Goal: Task Accomplishment & Management: Use online tool/utility

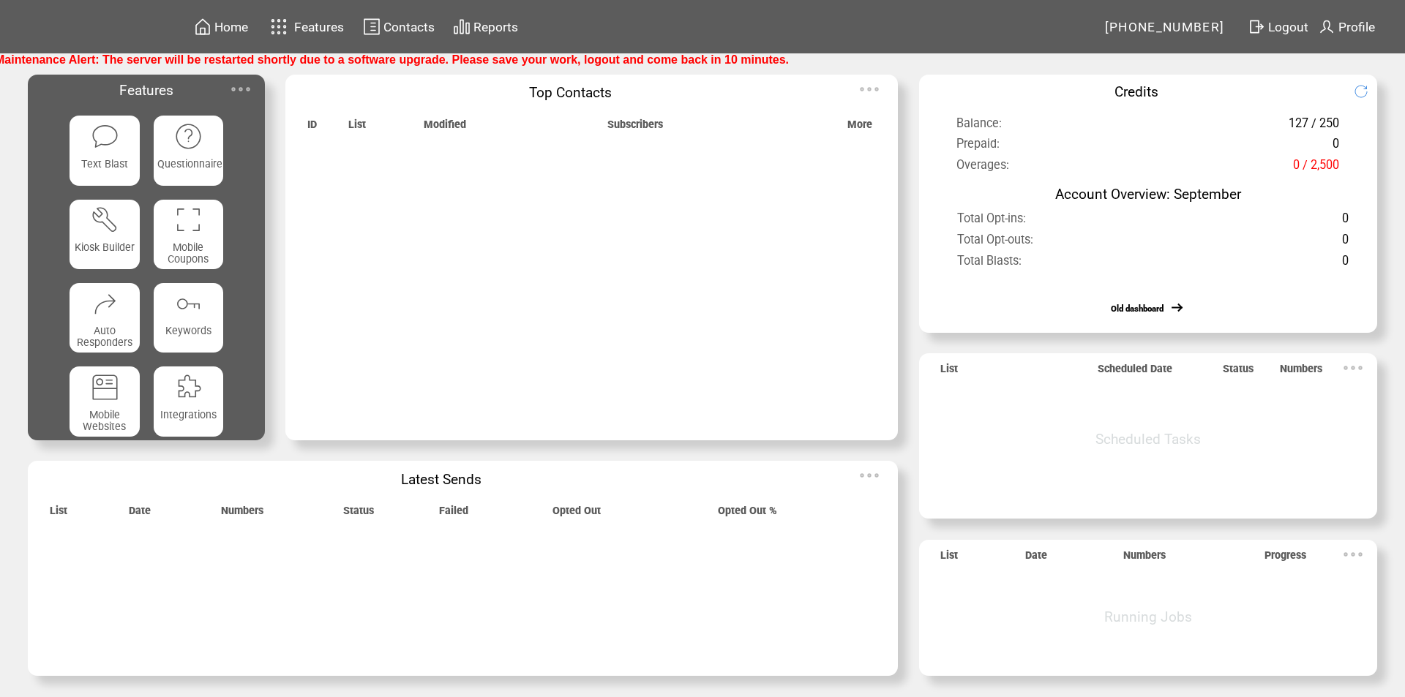
click at [242, 91] on img at bounding box center [240, 89] width 29 height 29
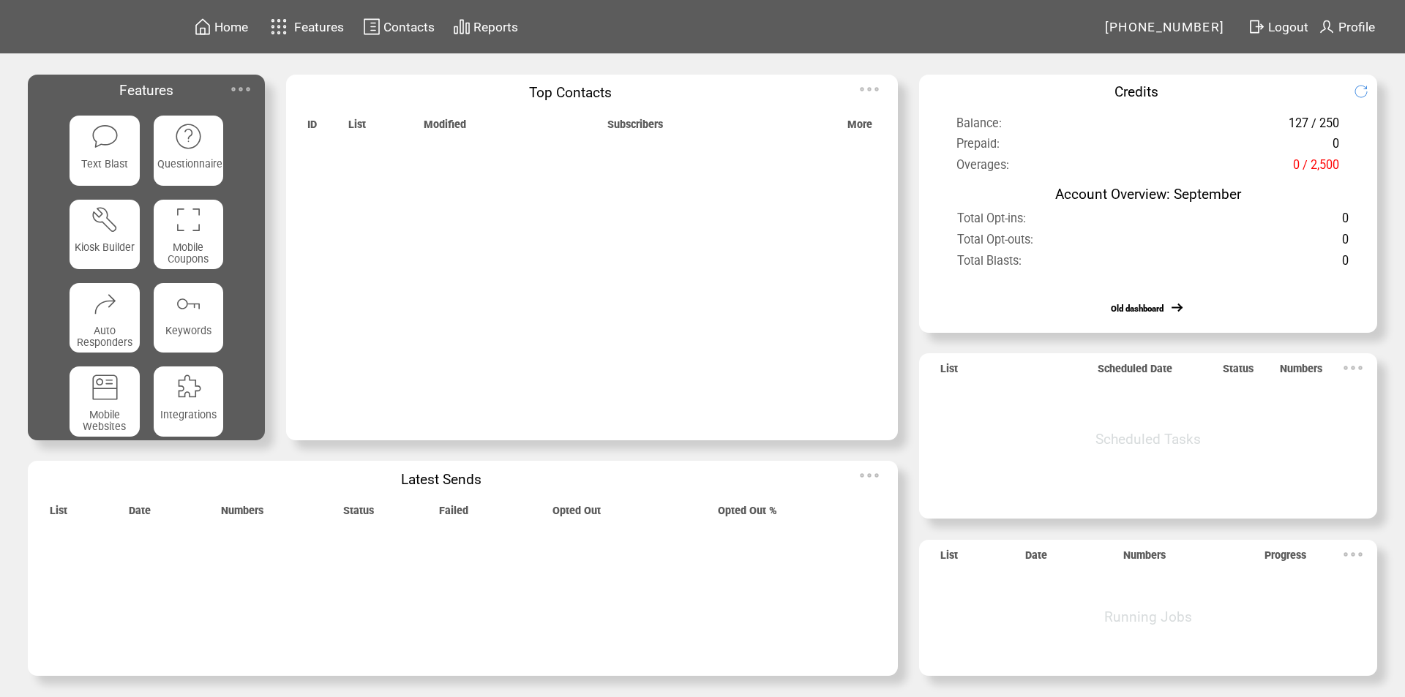
click at [244, 87] on img at bounding box center [240, 89] width 29 height 29
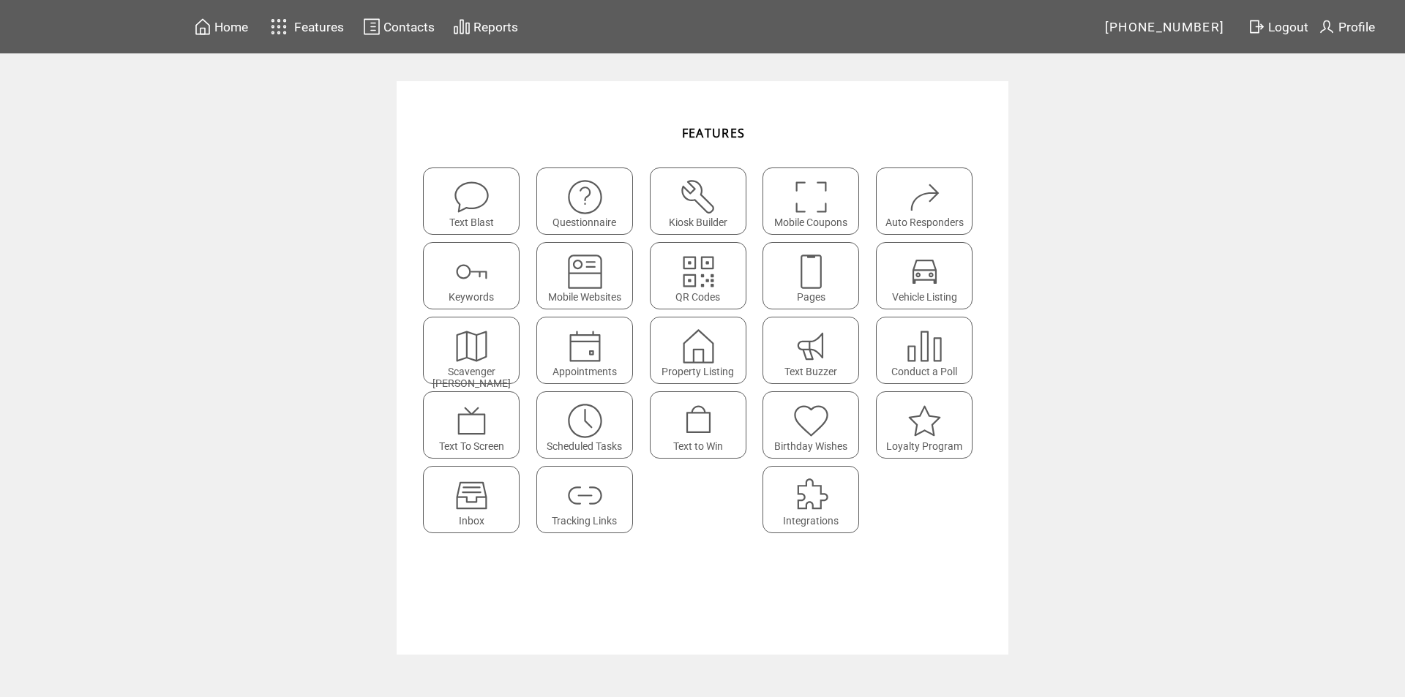
click at [466, 487] on img at bounding box center [471, 495] width 39 height 39
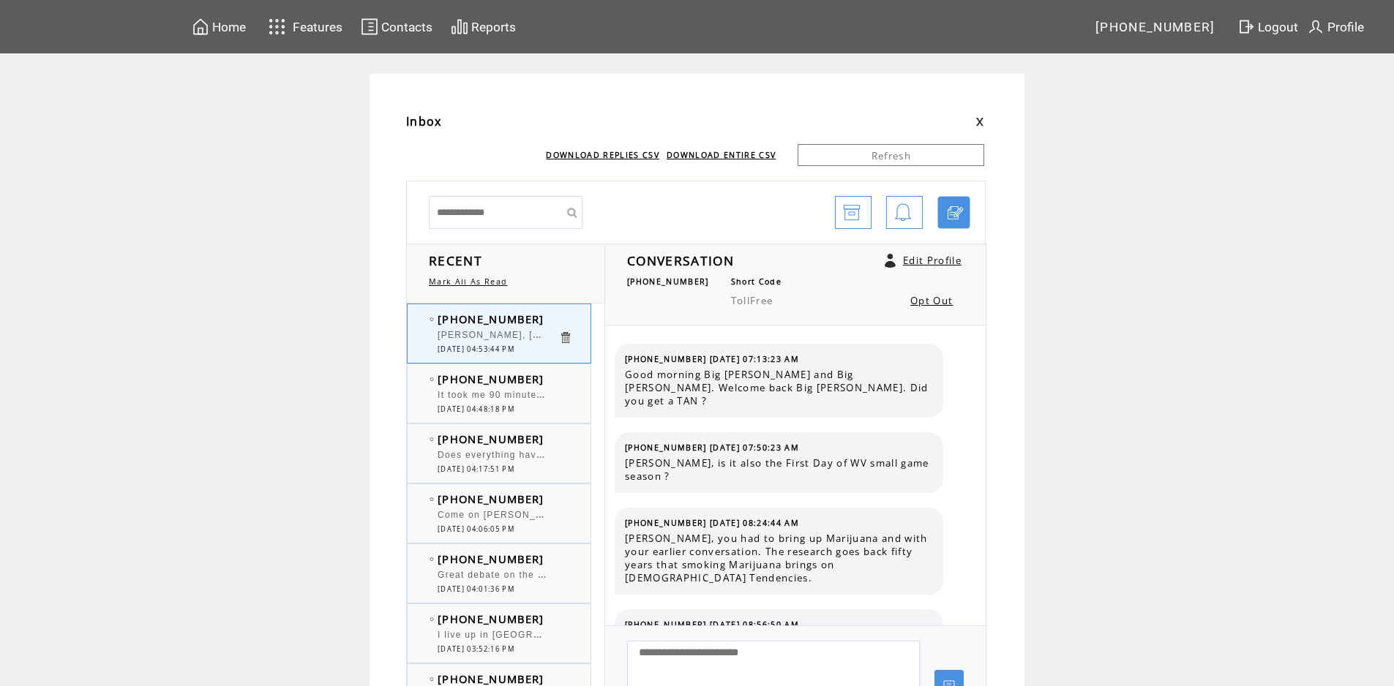
scroll to position [10103, 0]
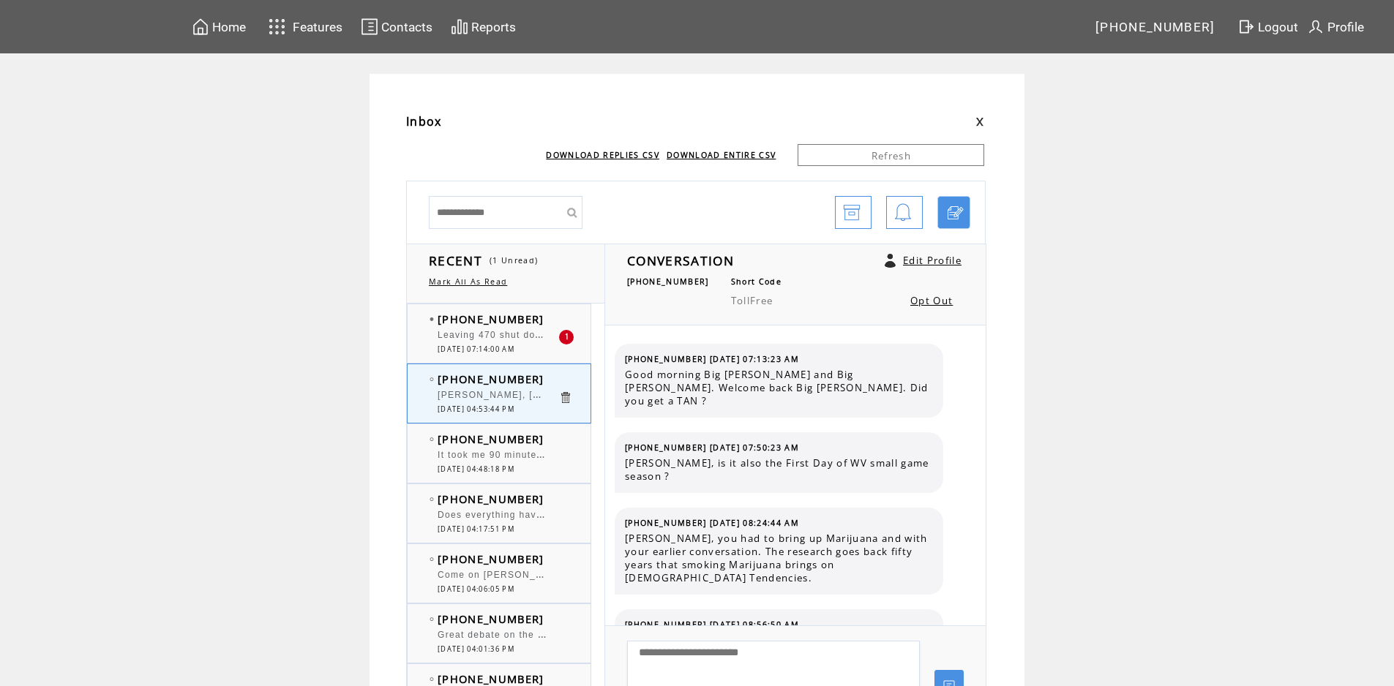
scroll to position [10103, 0]
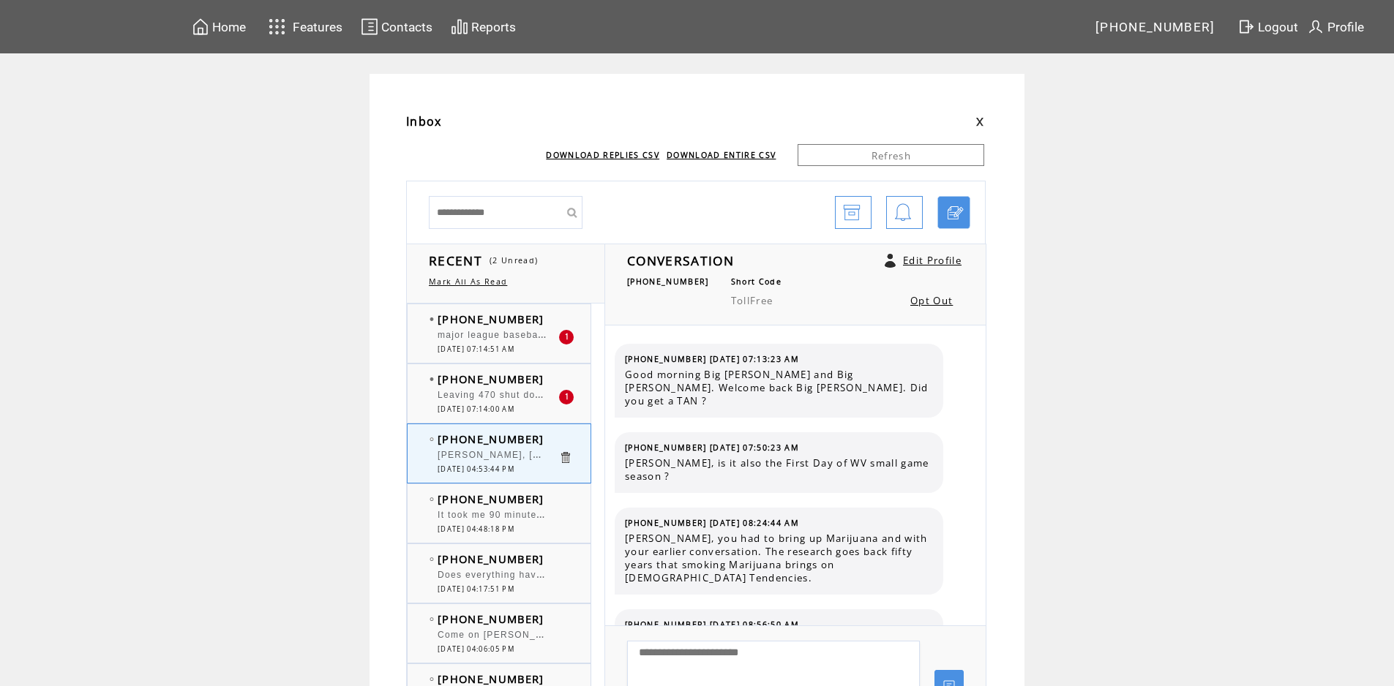
scroll to position [10103, 0]
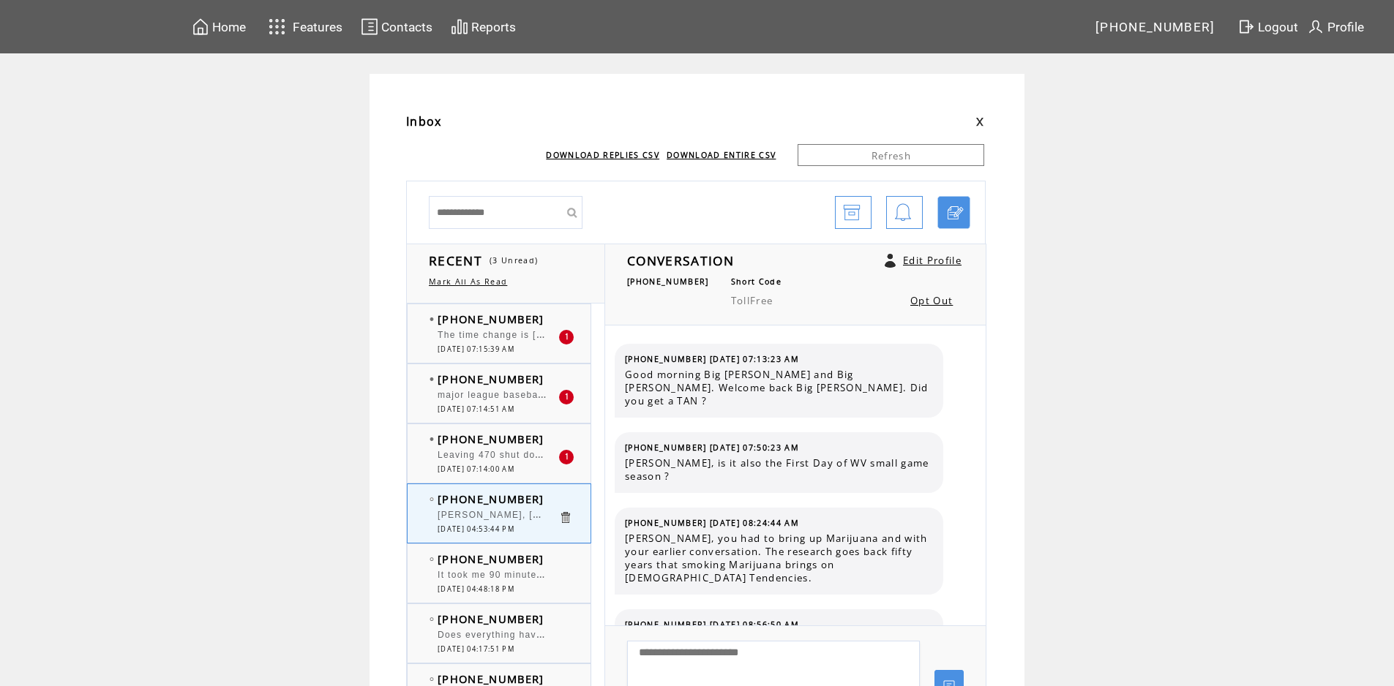
scroll to position [10103, 0]
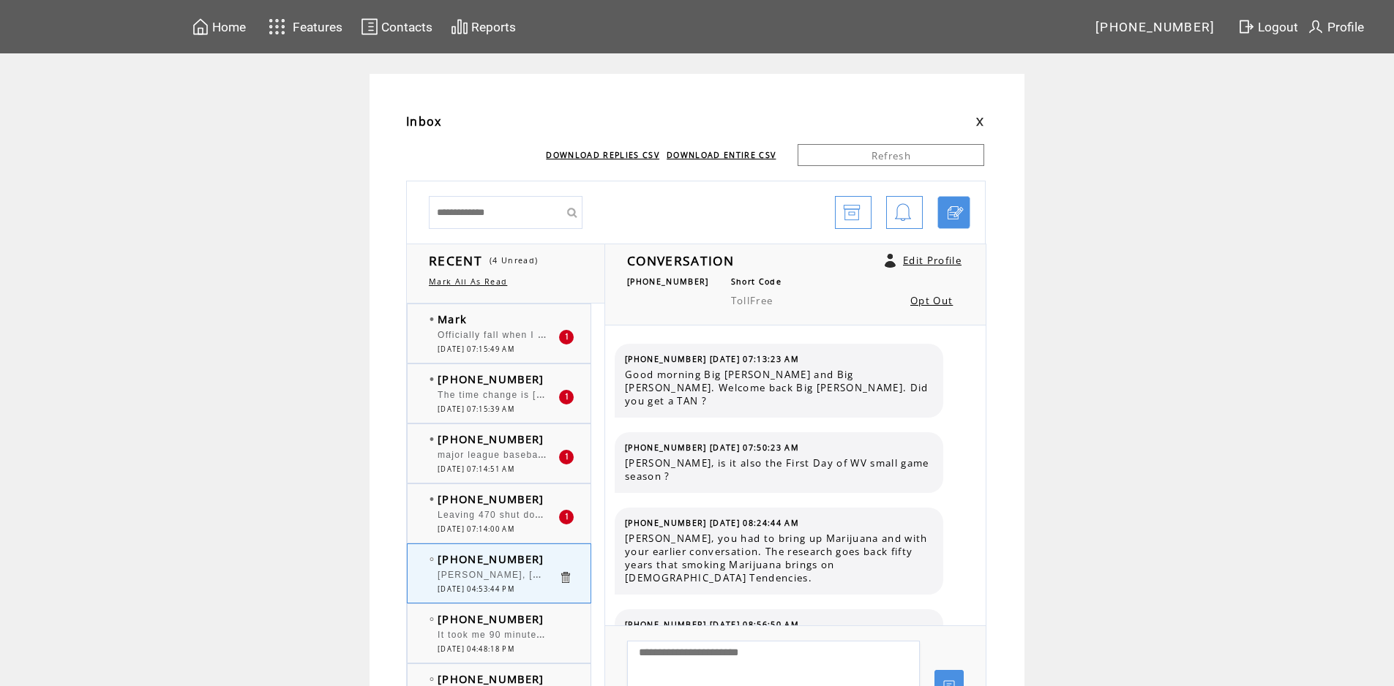
scroll to position [10103, 0]
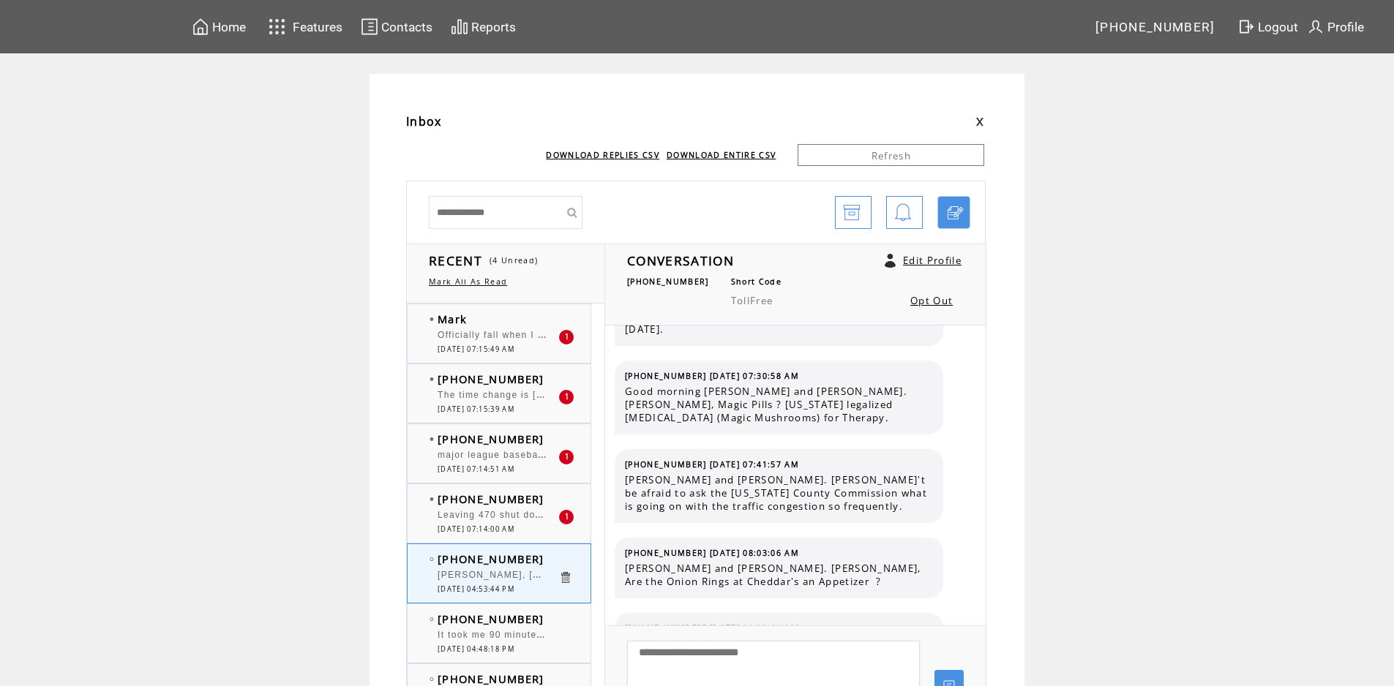
click at [500, 340] on span "Officially fall when I have to break out the long pants!!" at bounding box center [568, 333] width 263 height 15
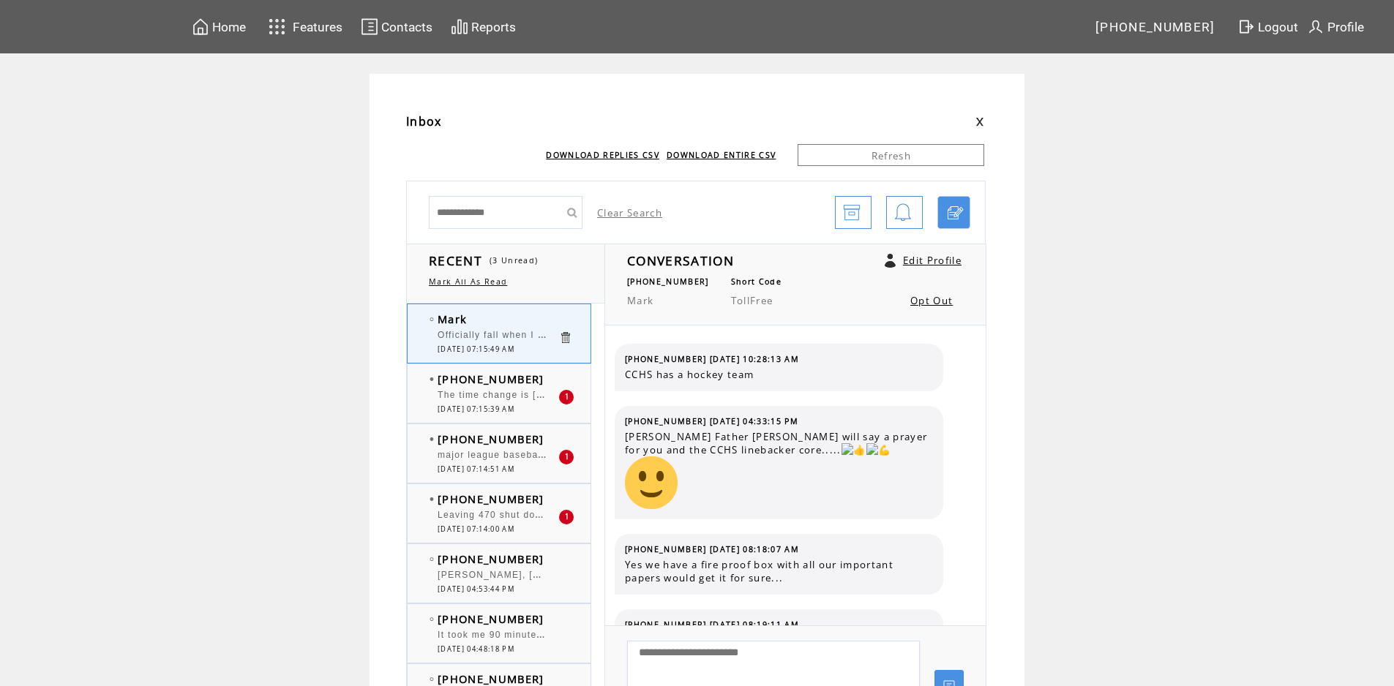
scroll to position [887, 0]
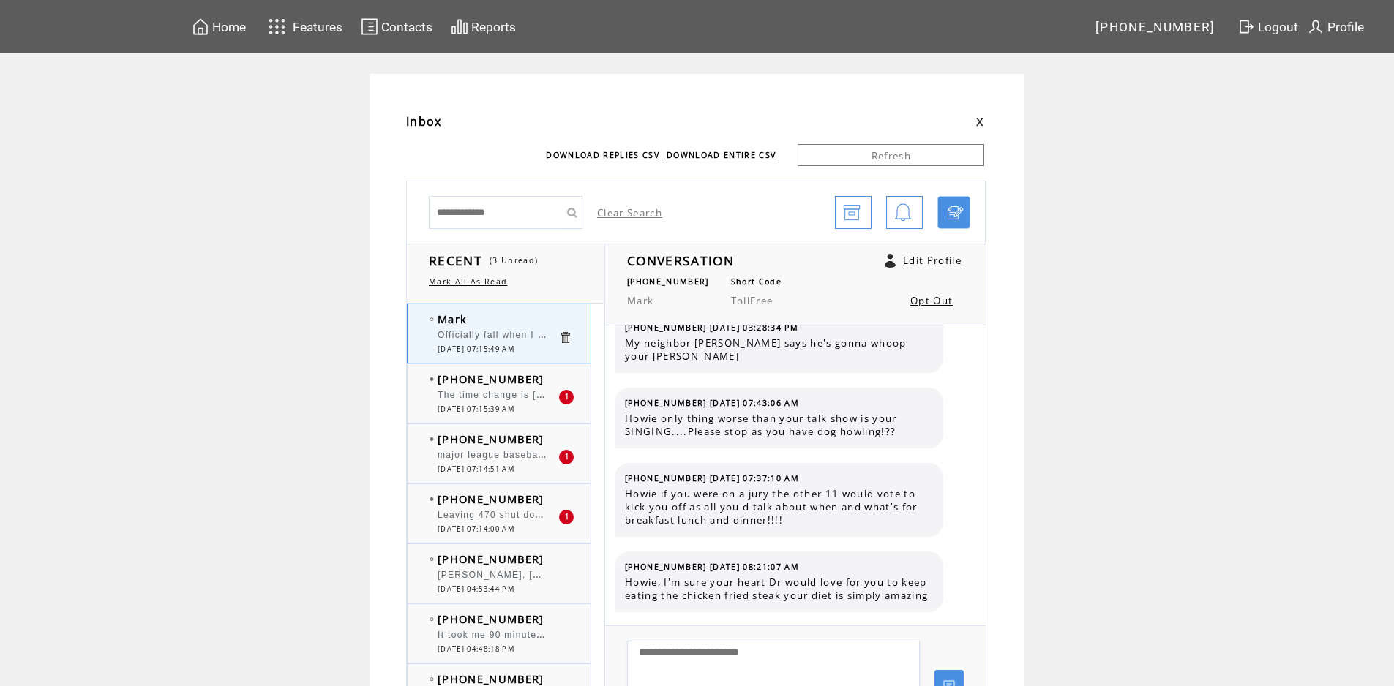
click at [503, 395] on span "The time change is [DATE]" at bounding box center [501, 393] width 129 height 15
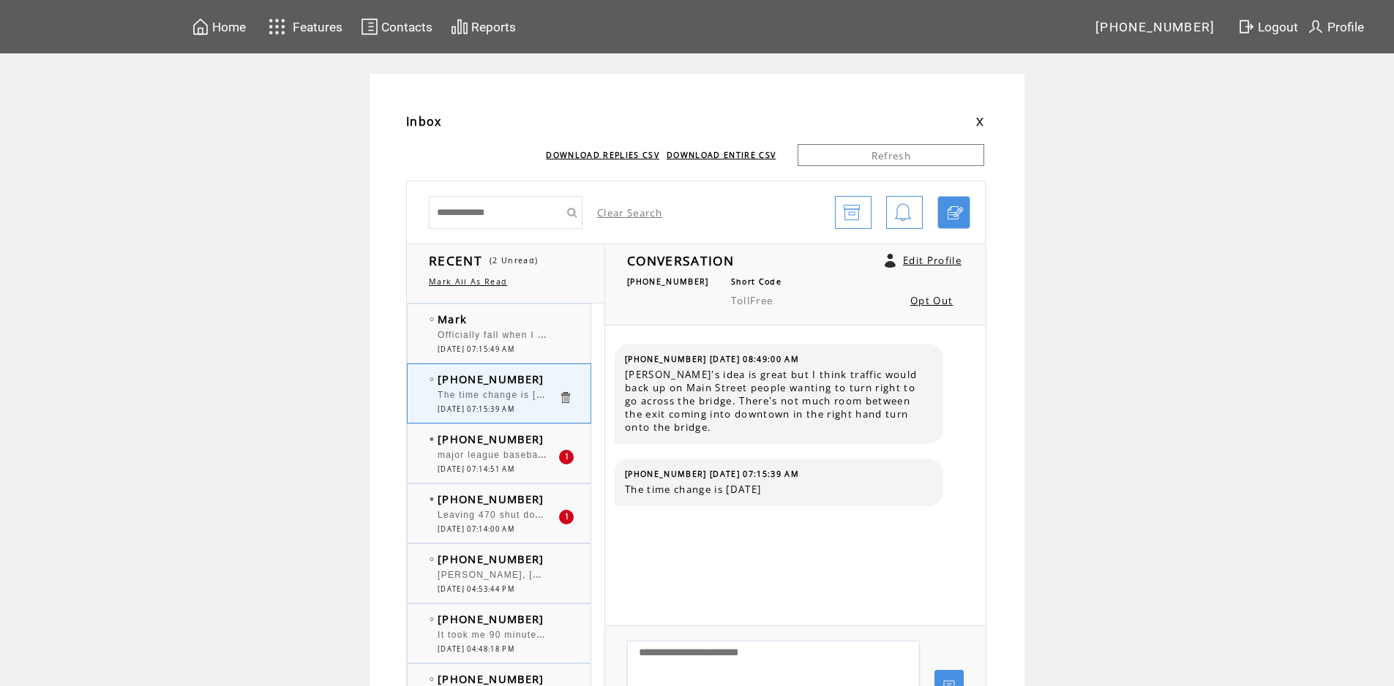
click at [495, 455] on span "major league baseball playoffs the fall classic" at bounding box center [548, 453] width 222 height 15
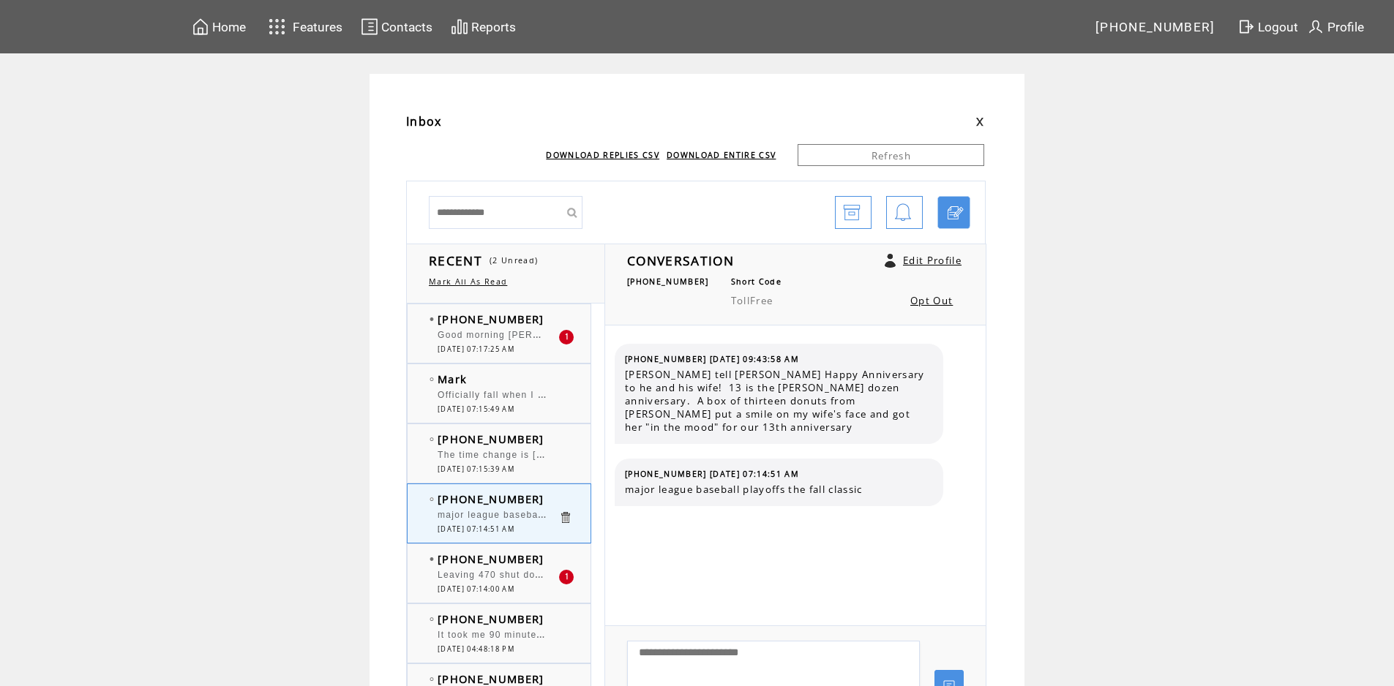
click at [506, 340] on span "Good morning [PERSON_NAME] and Big [PERSON_NAME]. [DATE] Fall Back ?" at bounding box center [628, 333] width 382 height 15
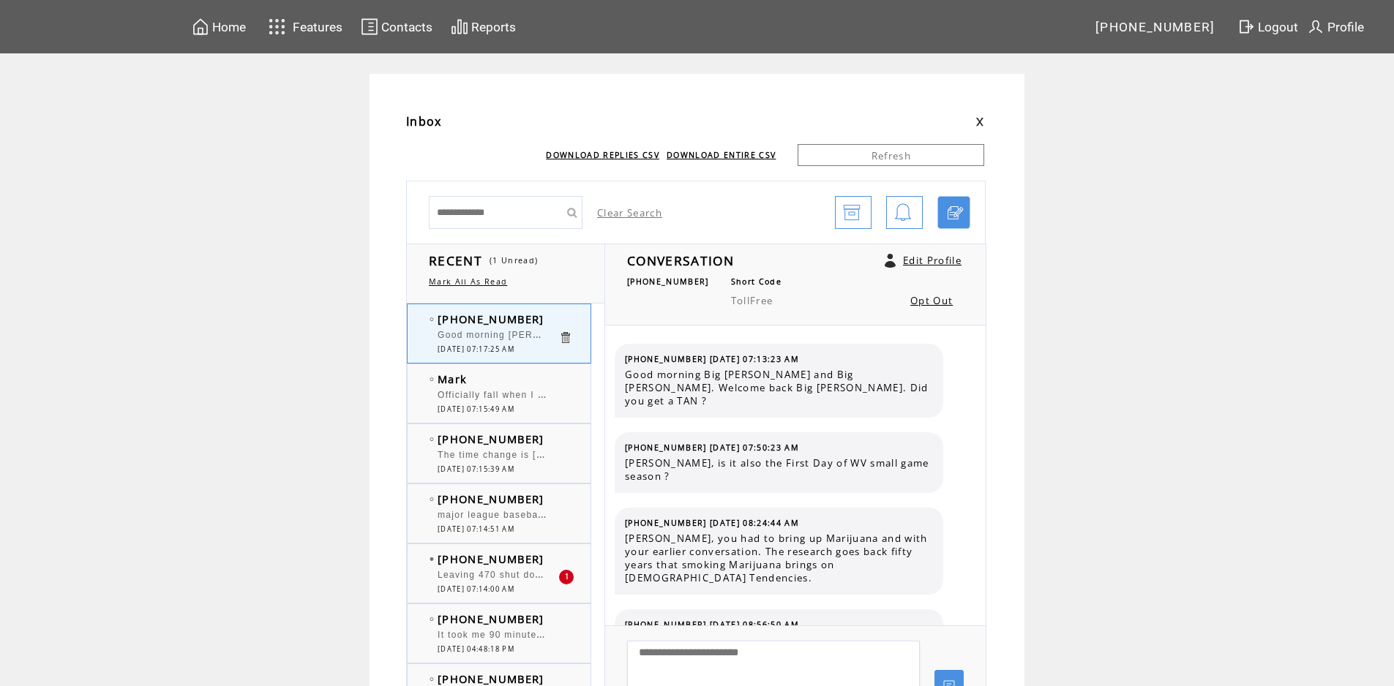
scroll to position [10179, 0]
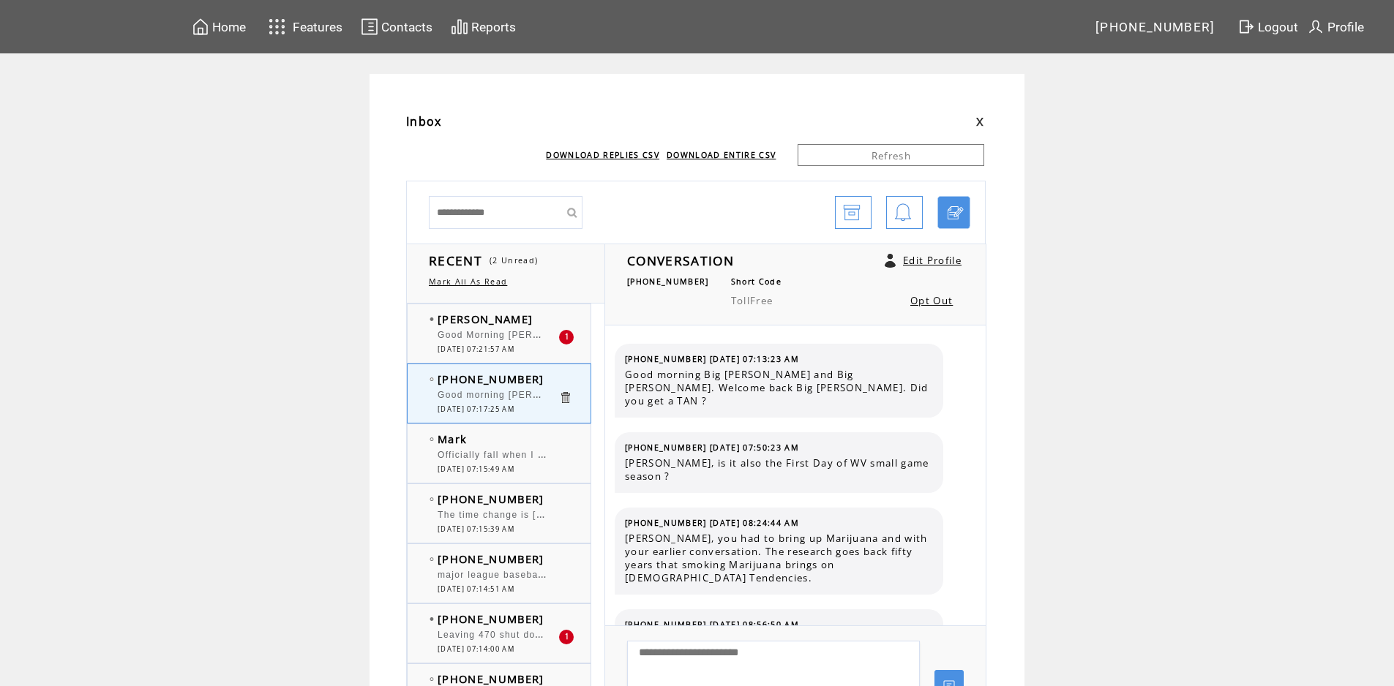
scroll to position [10179, 0]
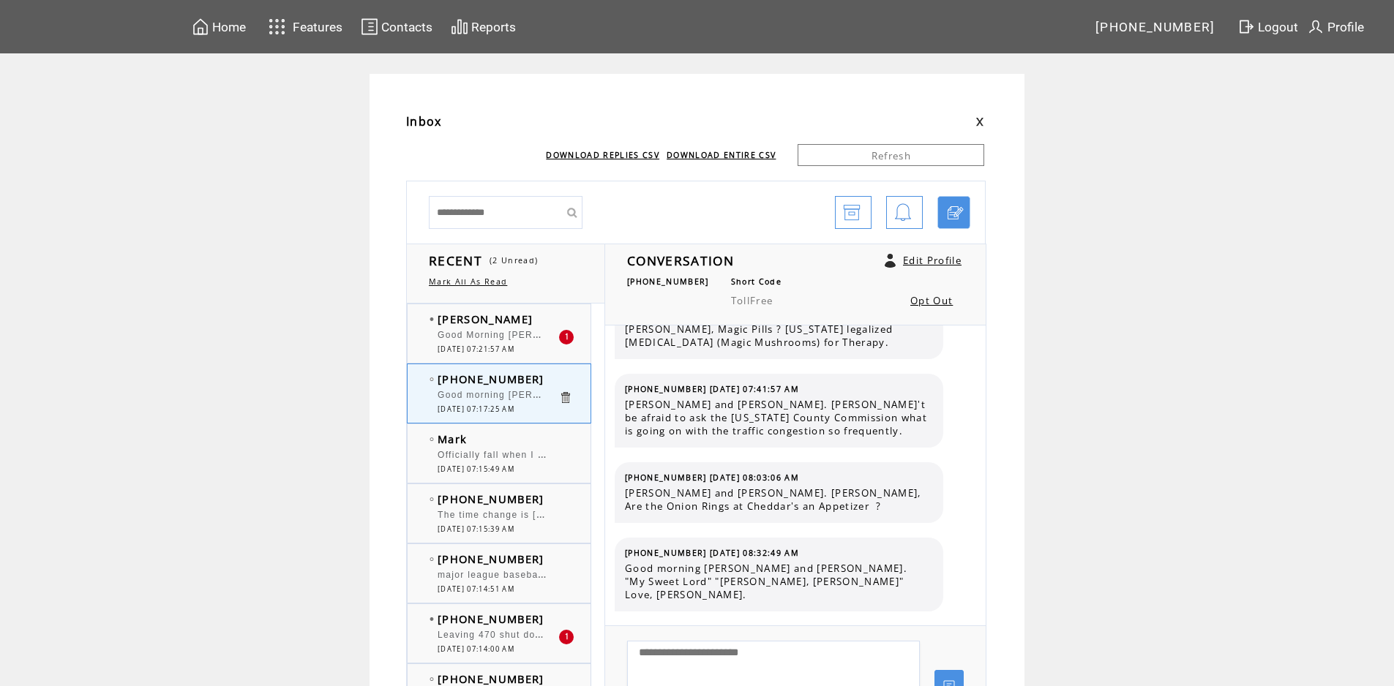
click at [472, 339] on span "Good Morning [PERSON_NAME] and [PERSON_NAME], Let's begin with FOOD. I had a sl…" at bounding box center [970, 333] width 1067 height 15
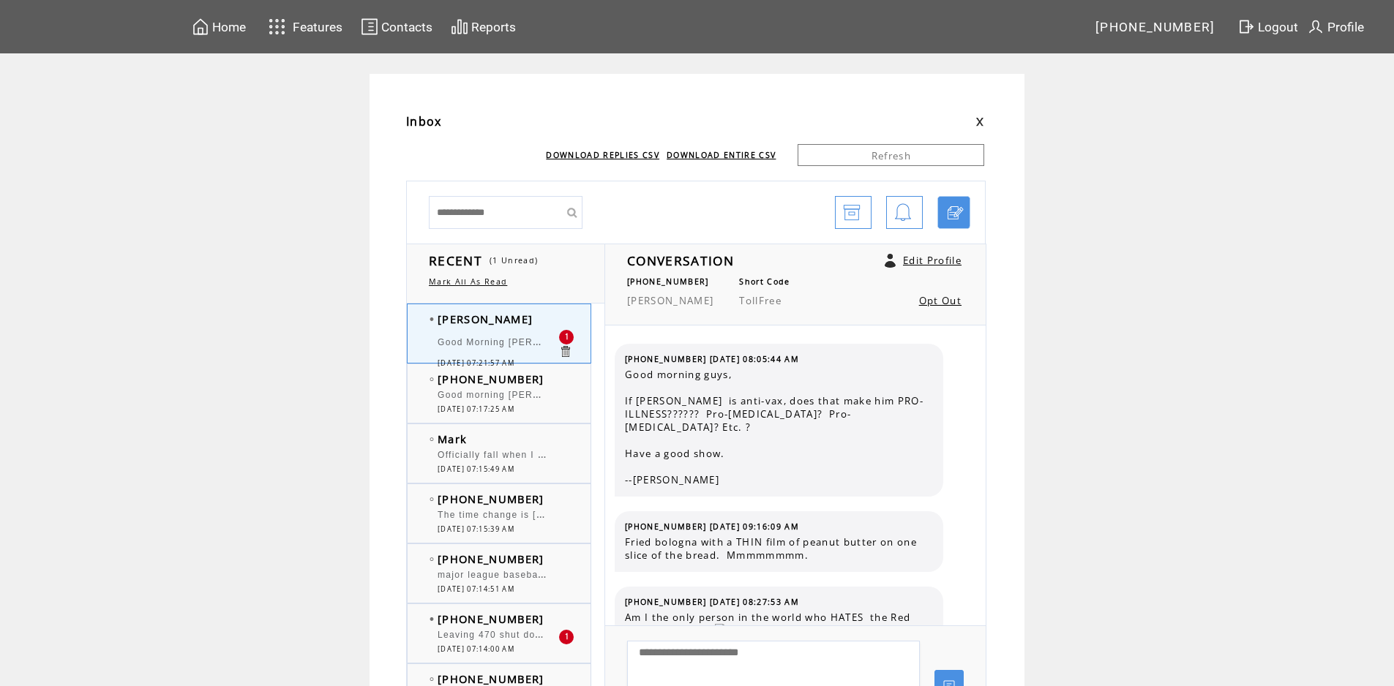
scroll to position [3177, 0]
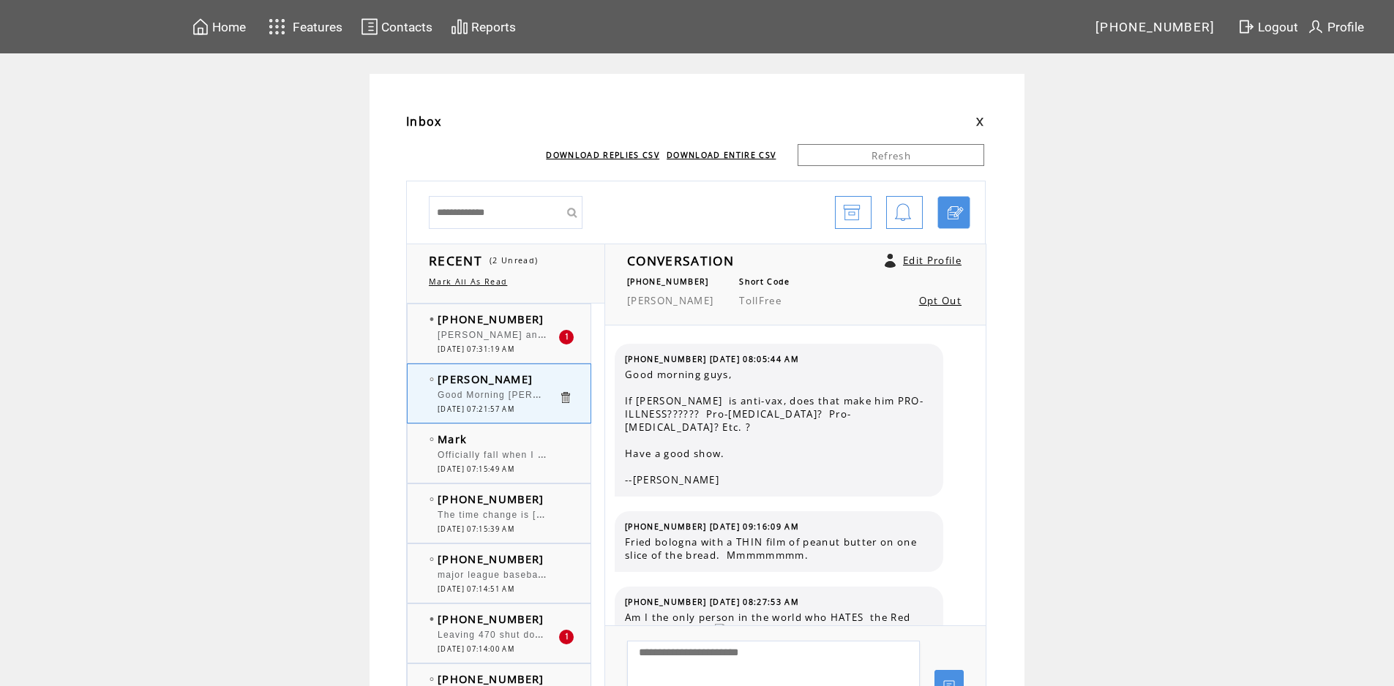
scroll to position [3177, 0]
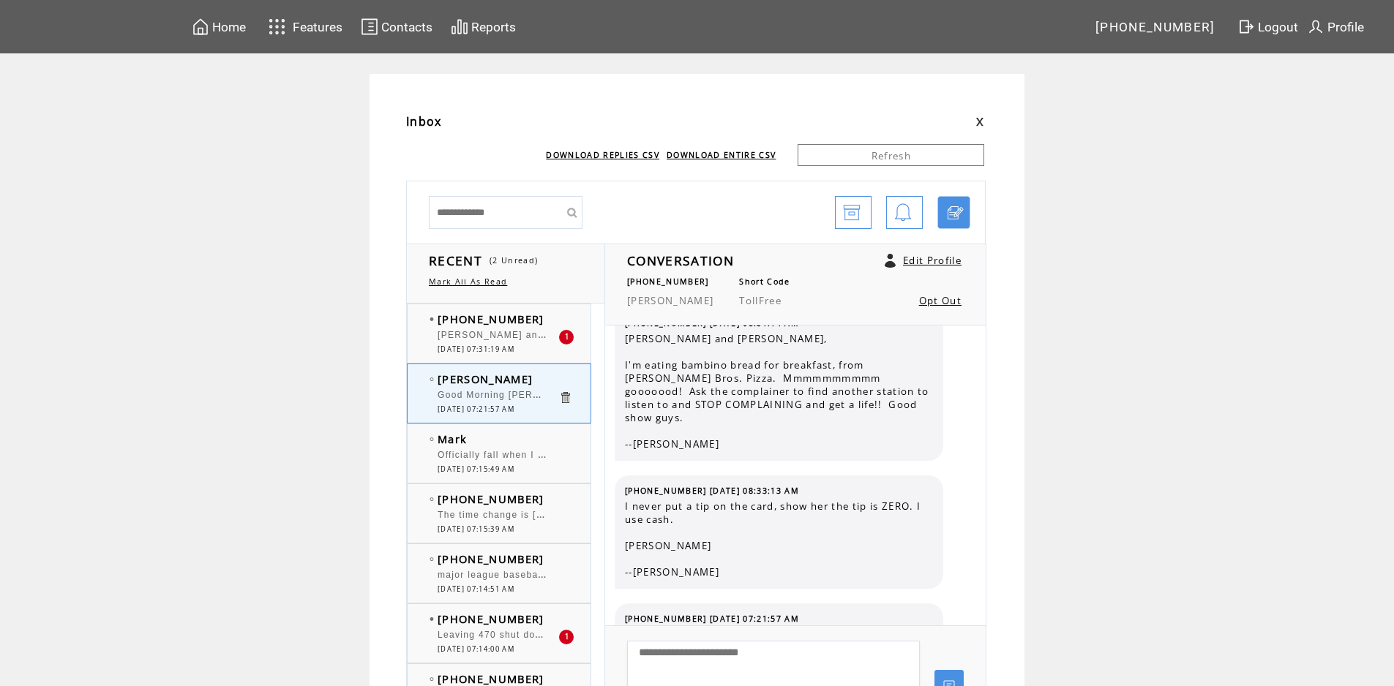
click at [472, 339] on span "[PERSON_NAME] and [PERSON_NAME]. [PERSON_NAME], sounds like [PERSON_NAME] was s…" at bounding box center [739, 333] width 605 height 15
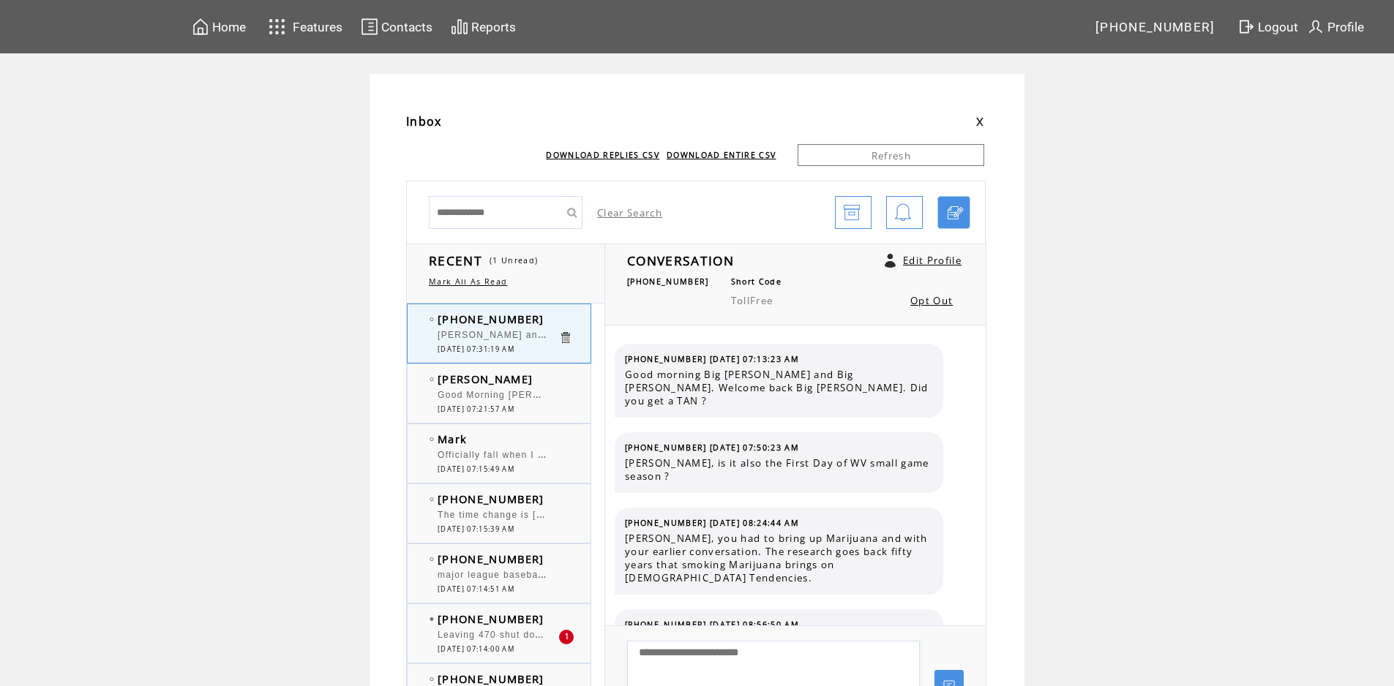
scroll to position [10254, 0]
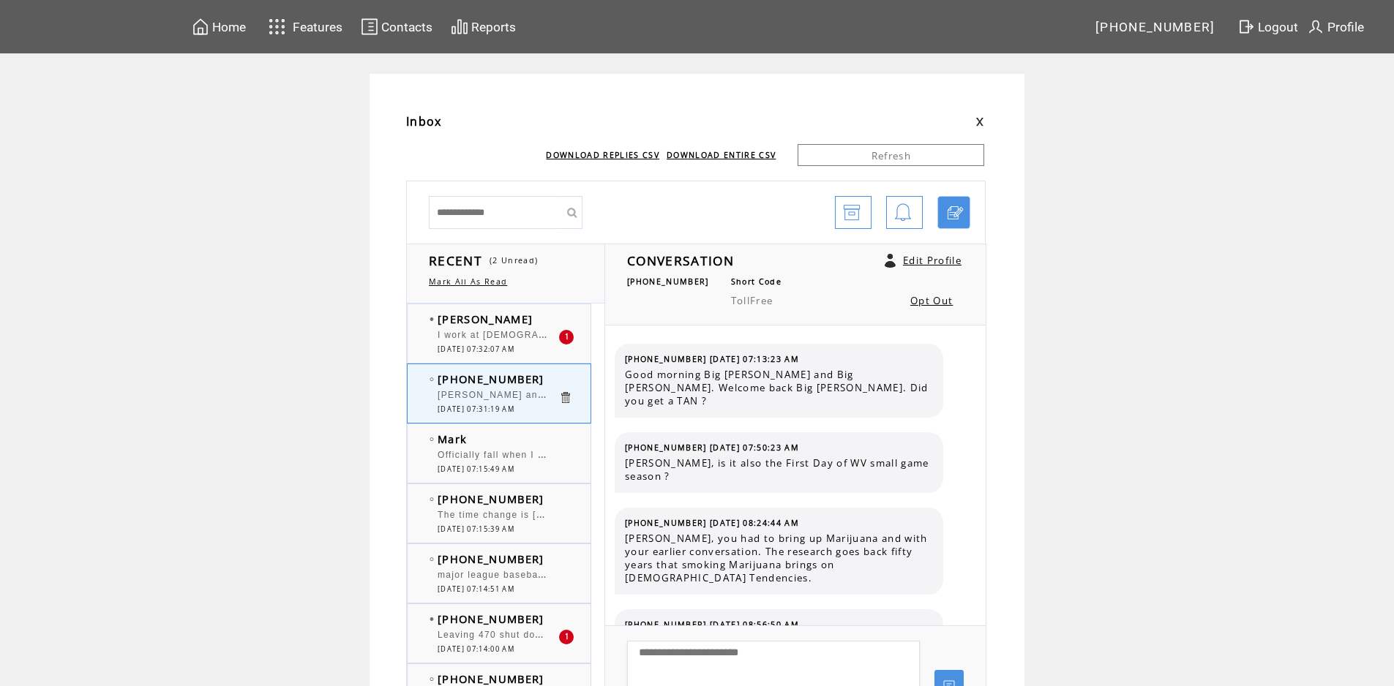
scroll to position [10254, 0]
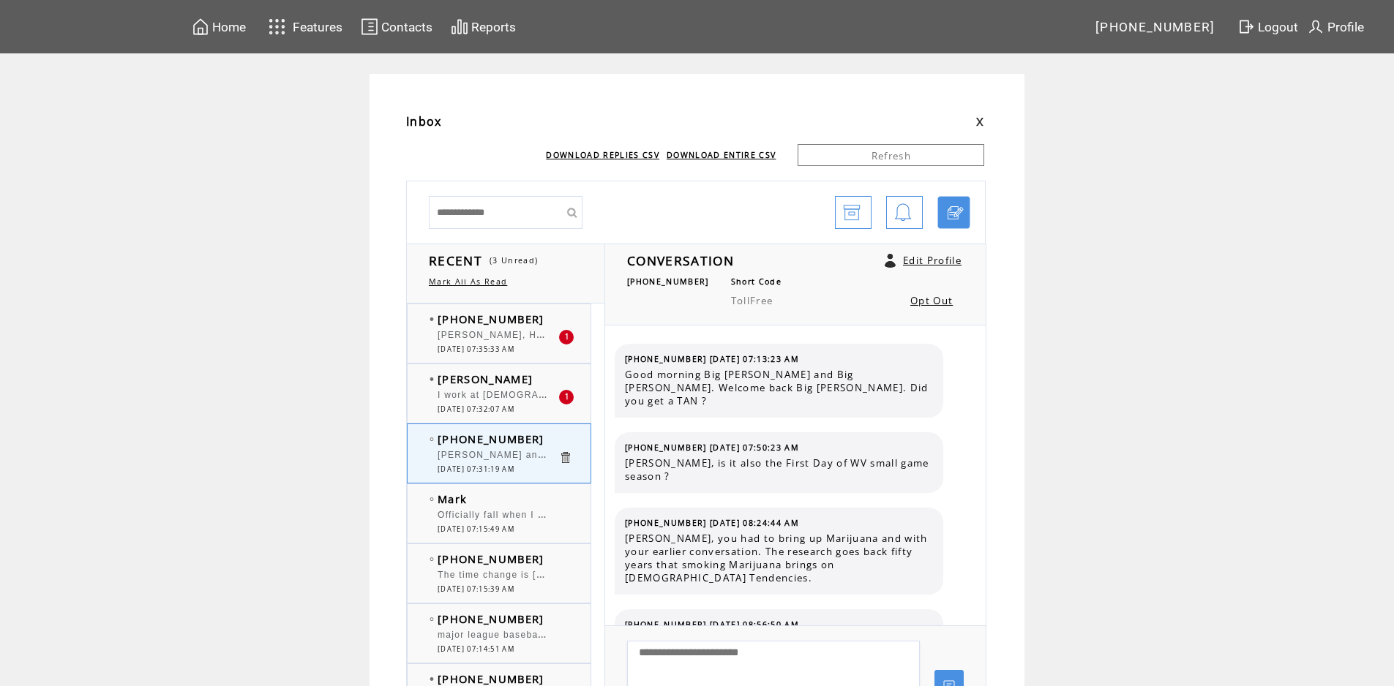
scroll to position [10254, 0]
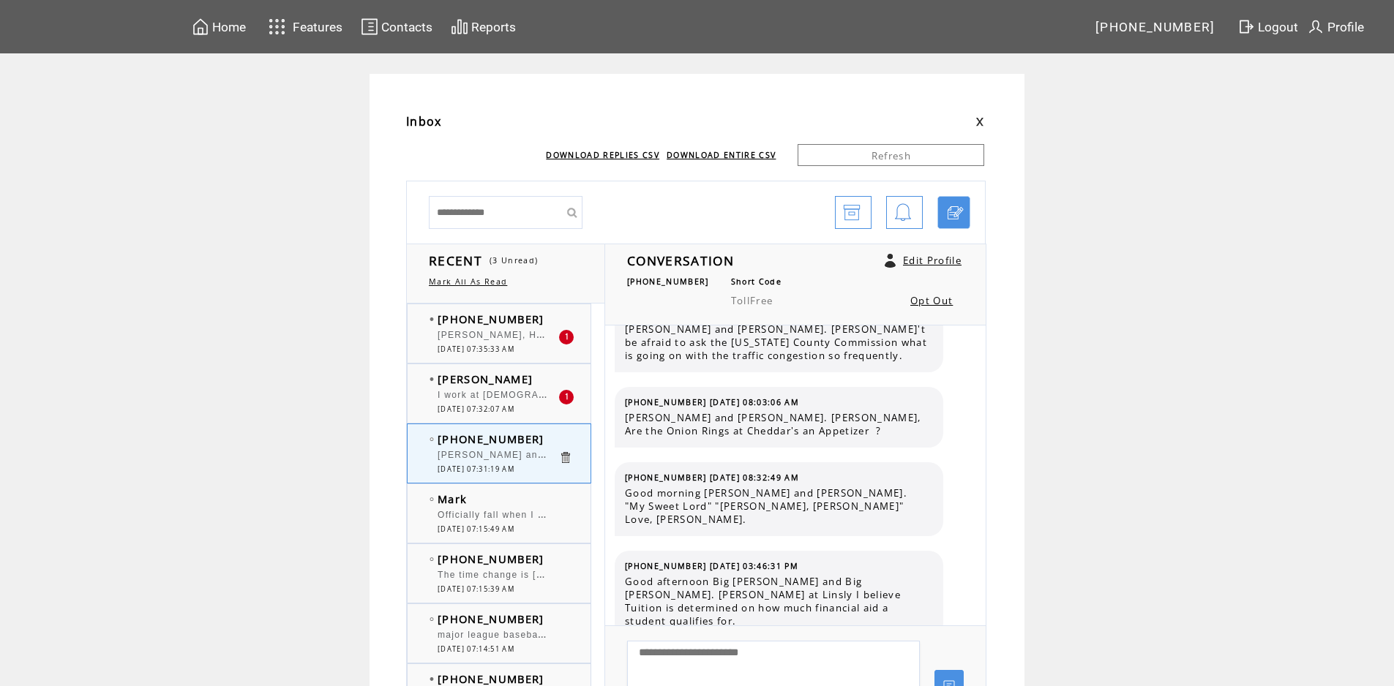
click at [503, 398] on span "I work at [DEMOGRAPHIC_DATA]. [GEOGRAPHIC_DATA], turned right at the credit uni…" at bounding box center [1388, 393] width 1903 height 15
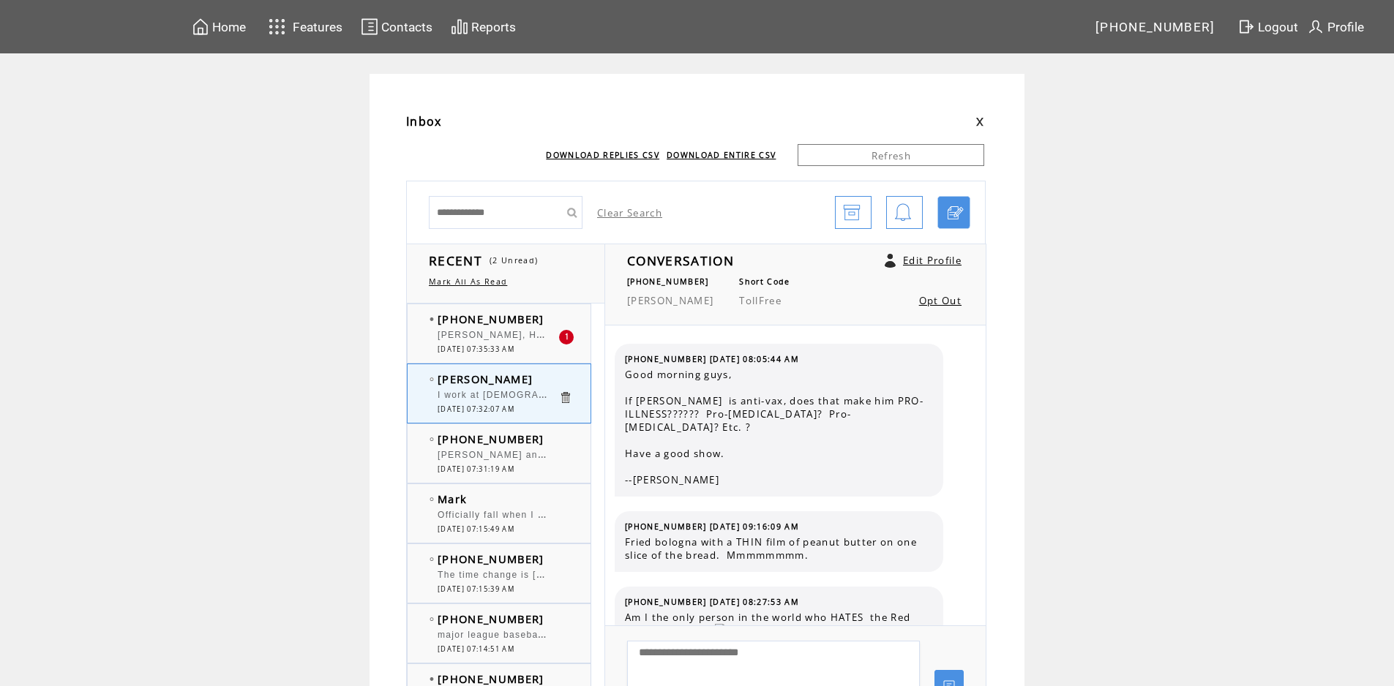
scroll to position [3331, 0]
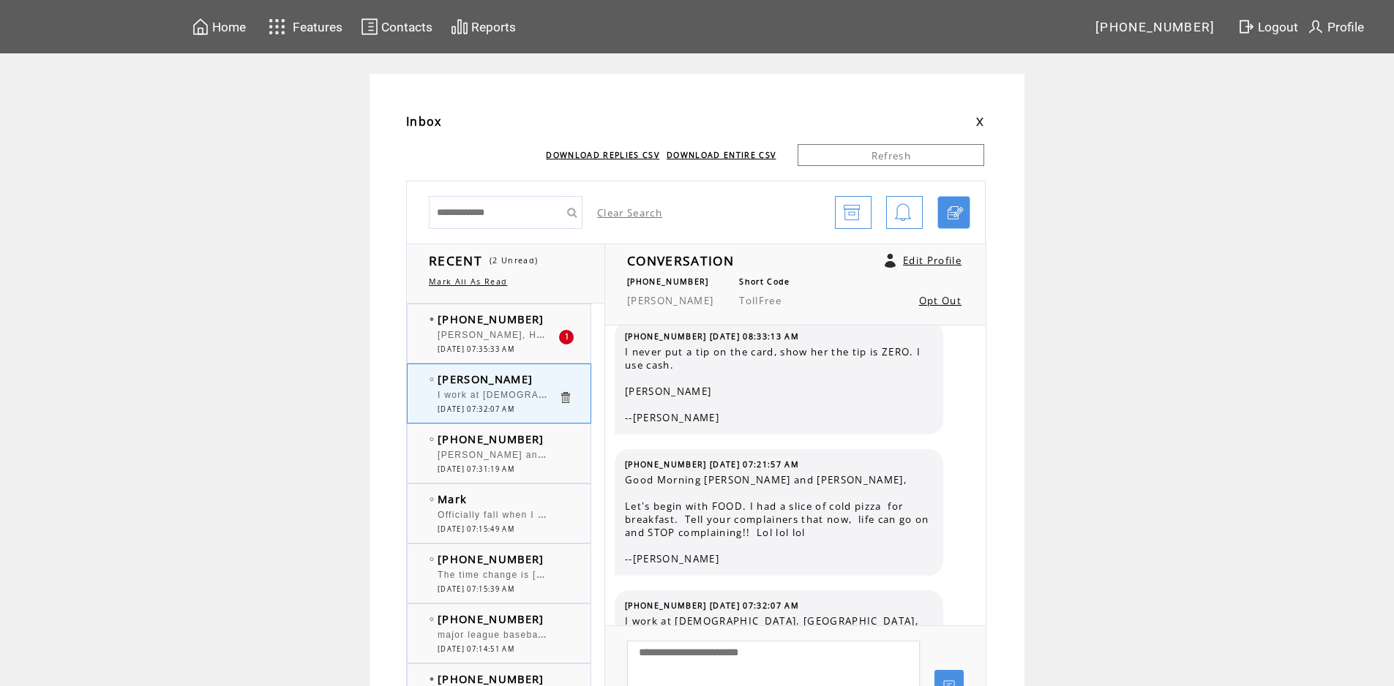
click at [526, 333] on span "Bob, His name is Randy Wharton!! Please quit referring to him as Randy (Horton …" at bounding box center [945, 333] width 1017 height 15
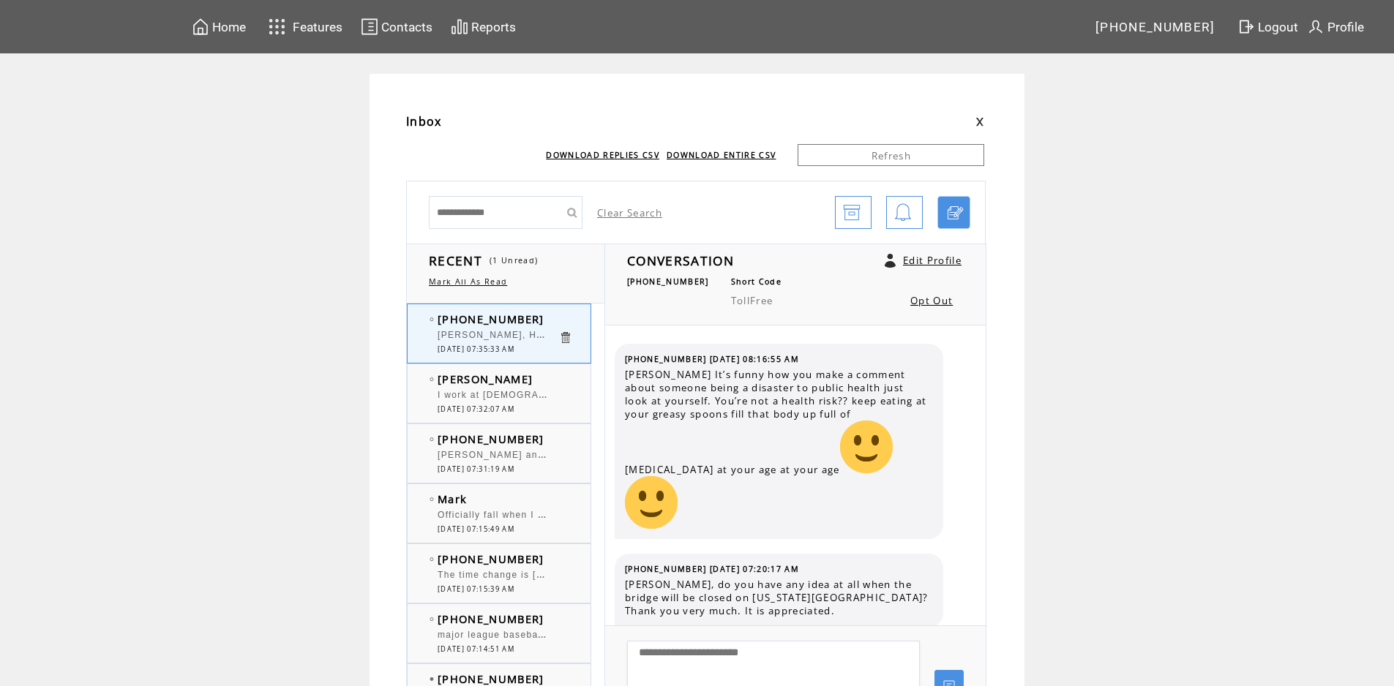
scroll to position [1832, 0]
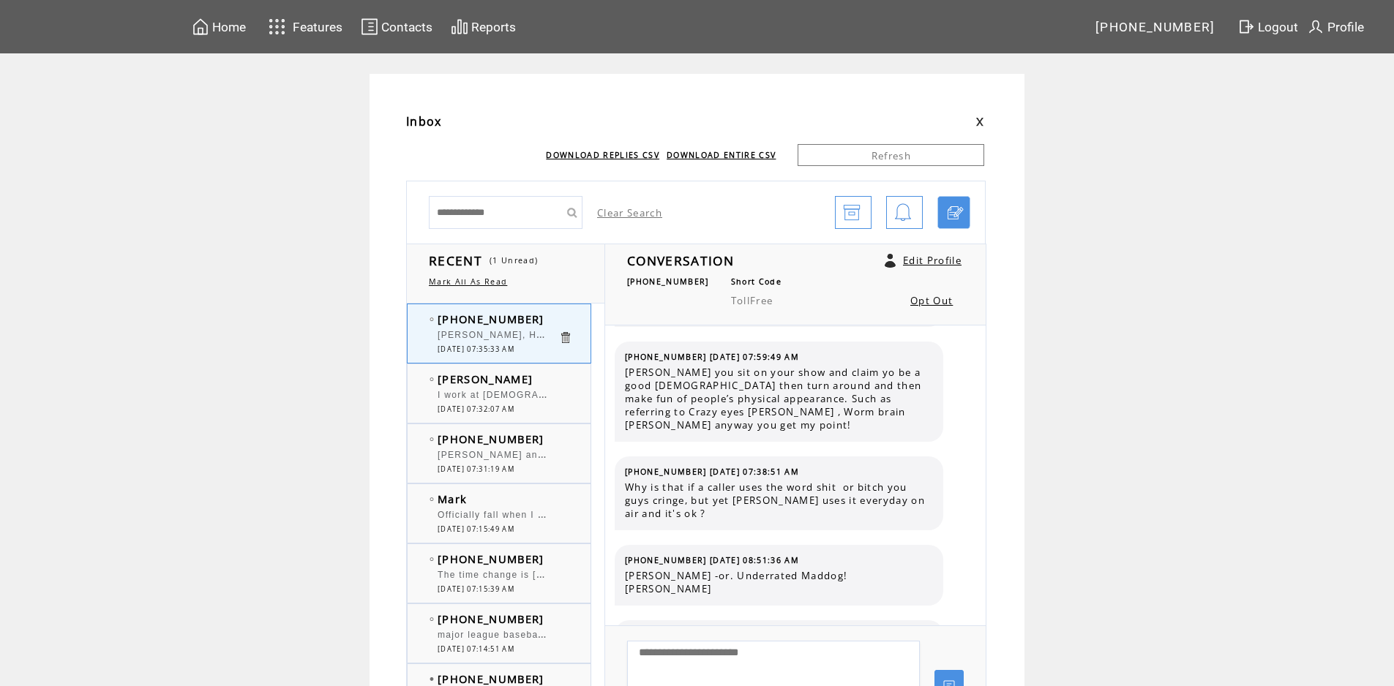
click at [546, 446] on td "[PHONE_NUMBER]" at bounding box center [497, 439] width 121 height 15
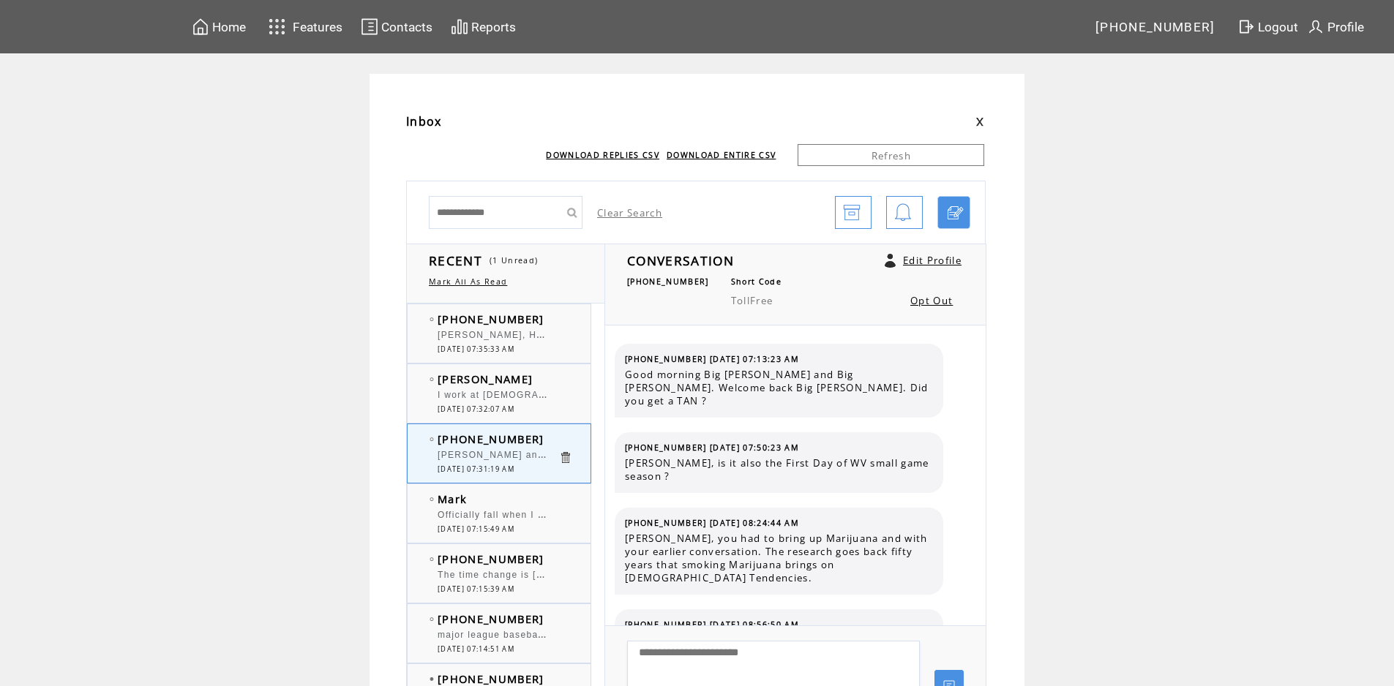
scroll to position [10254, 0]
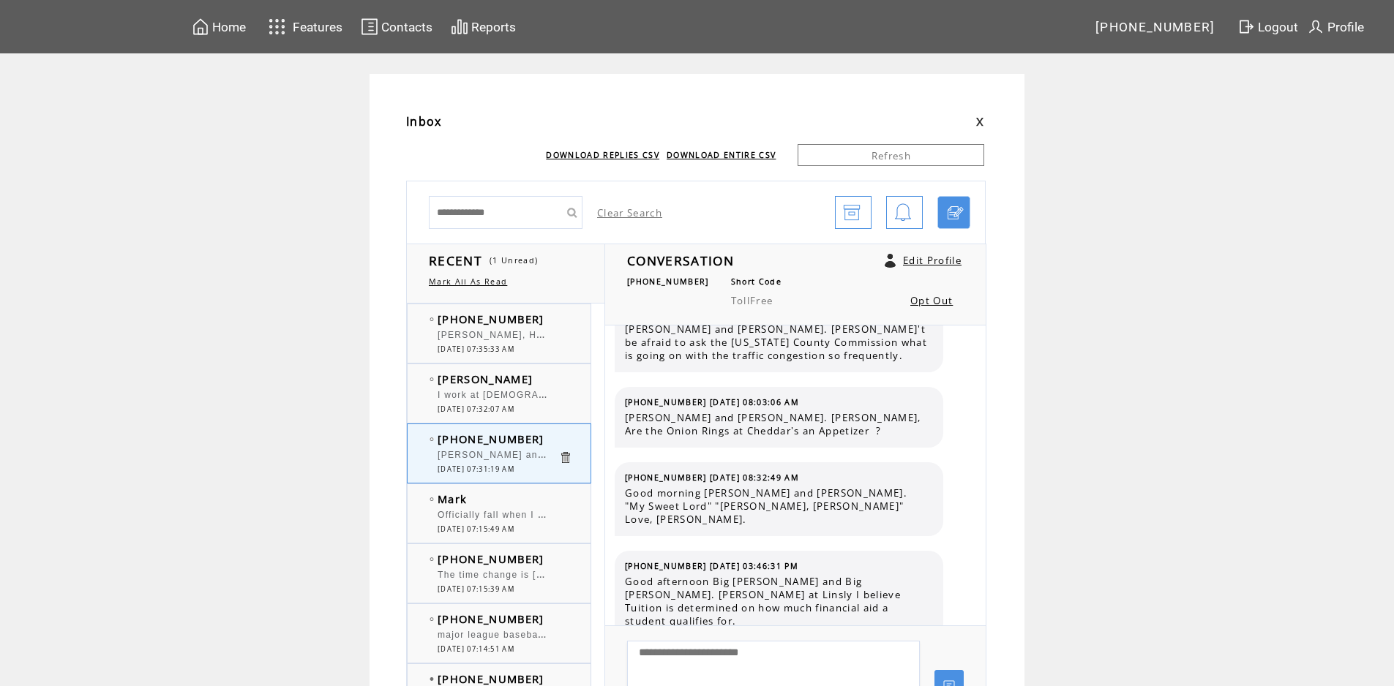
click at [519, 394] on span "I work at [DEMOGRAPHIC_DATA]. [GEOGRAPHIC_DATA], turned right at the credit uni…" at bounding box center [1388, 393] width 1903 height 15
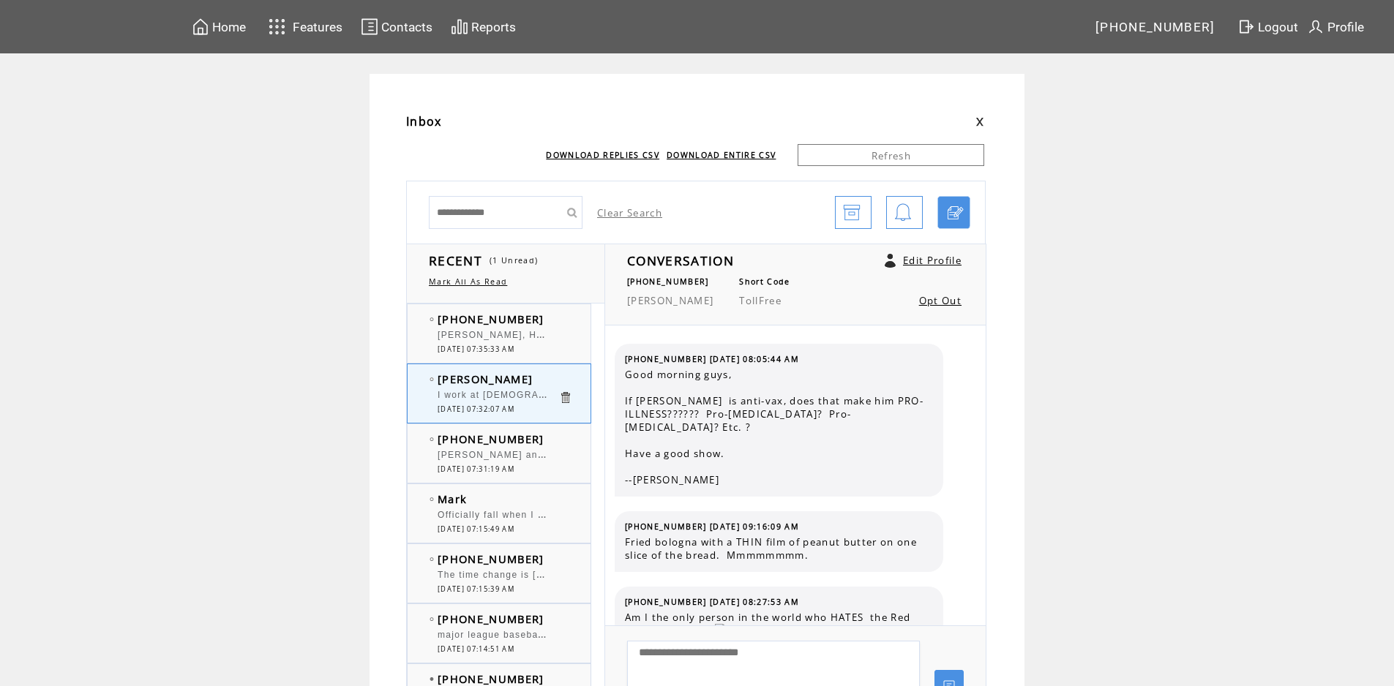
scroll to position [3331, 0]
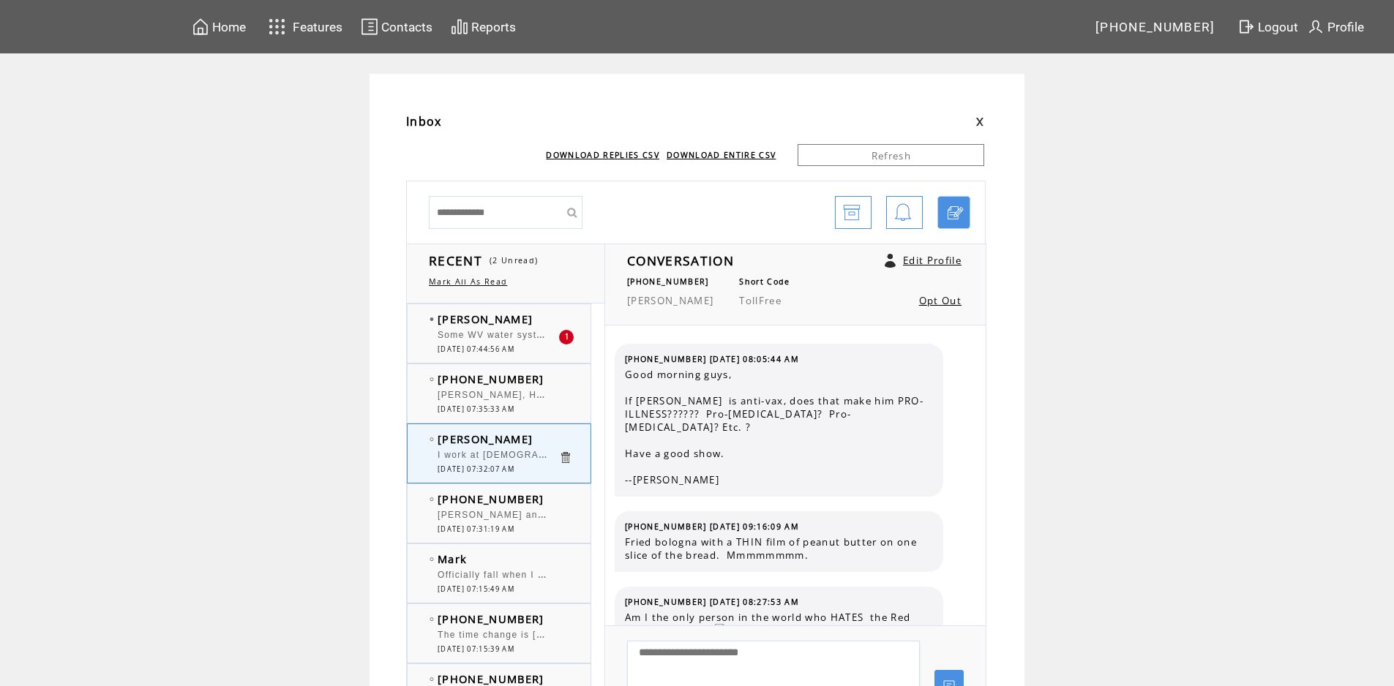
scroll to position [3331, 0]
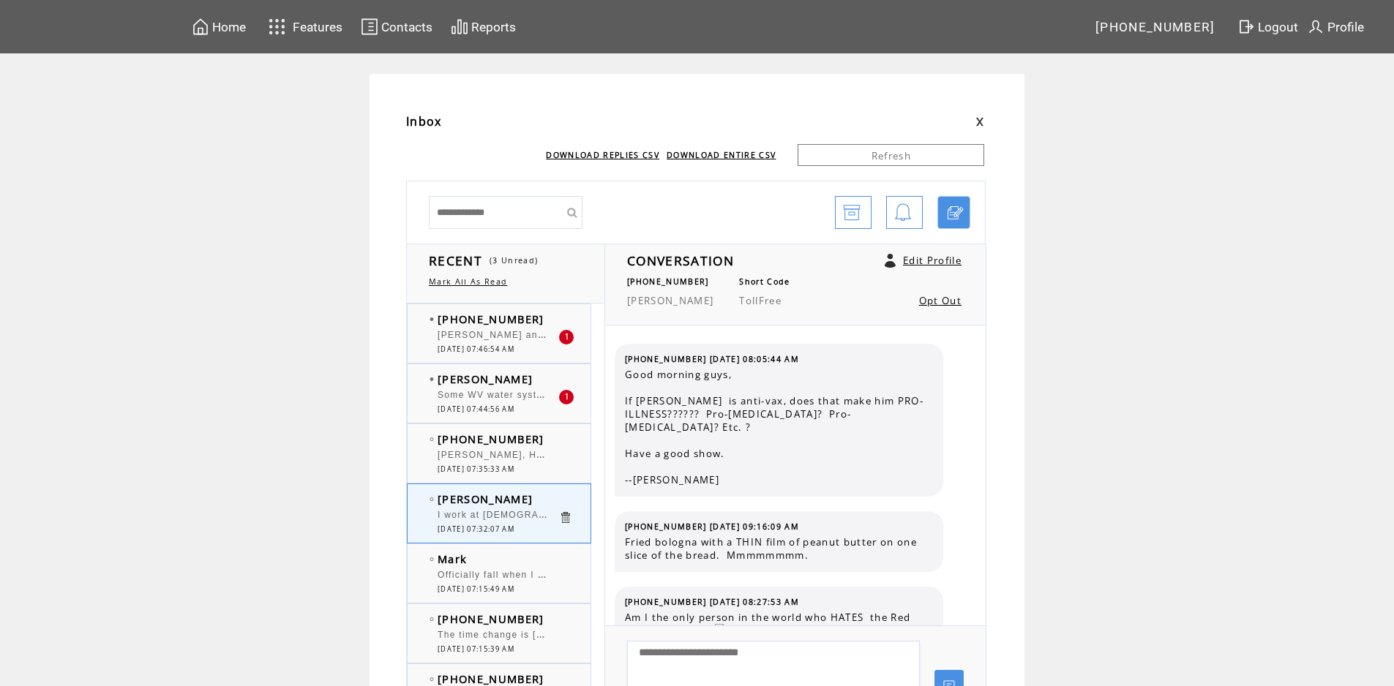
scroll to position [3331, 0]
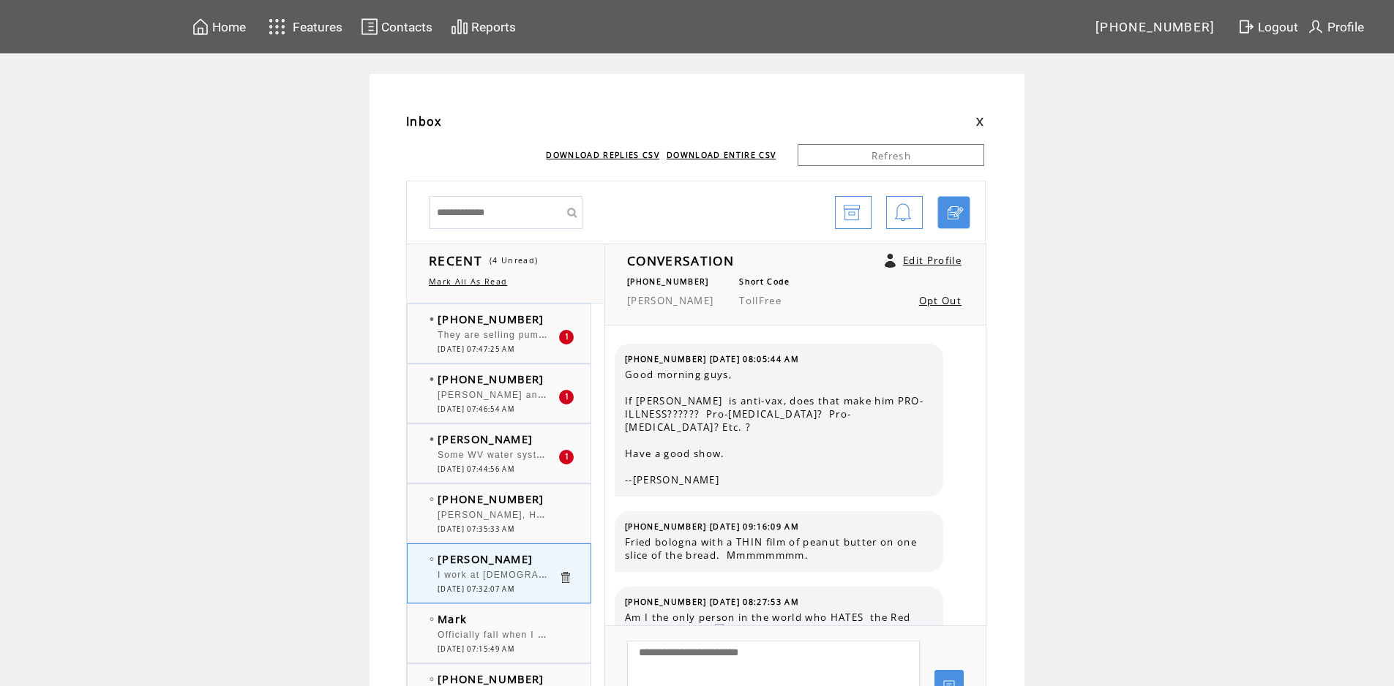
scroll to position [3331, 0]
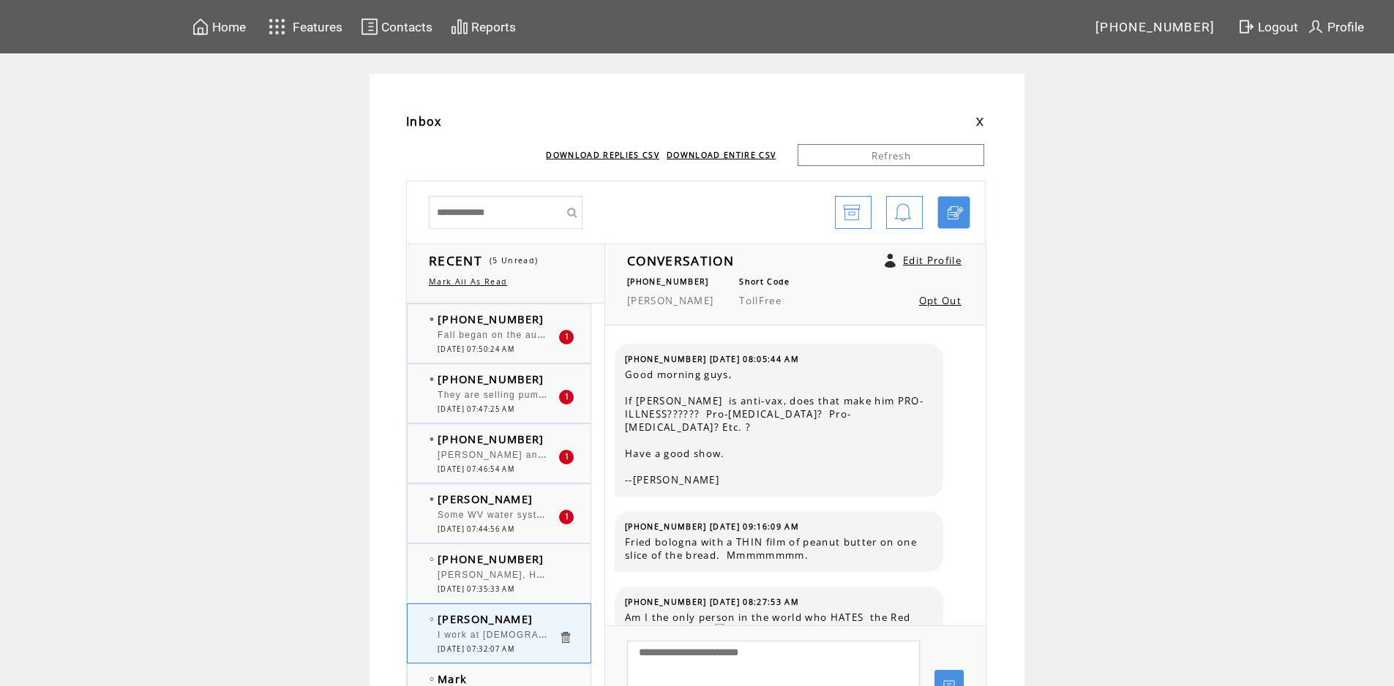
scroll to position [3331, 0]
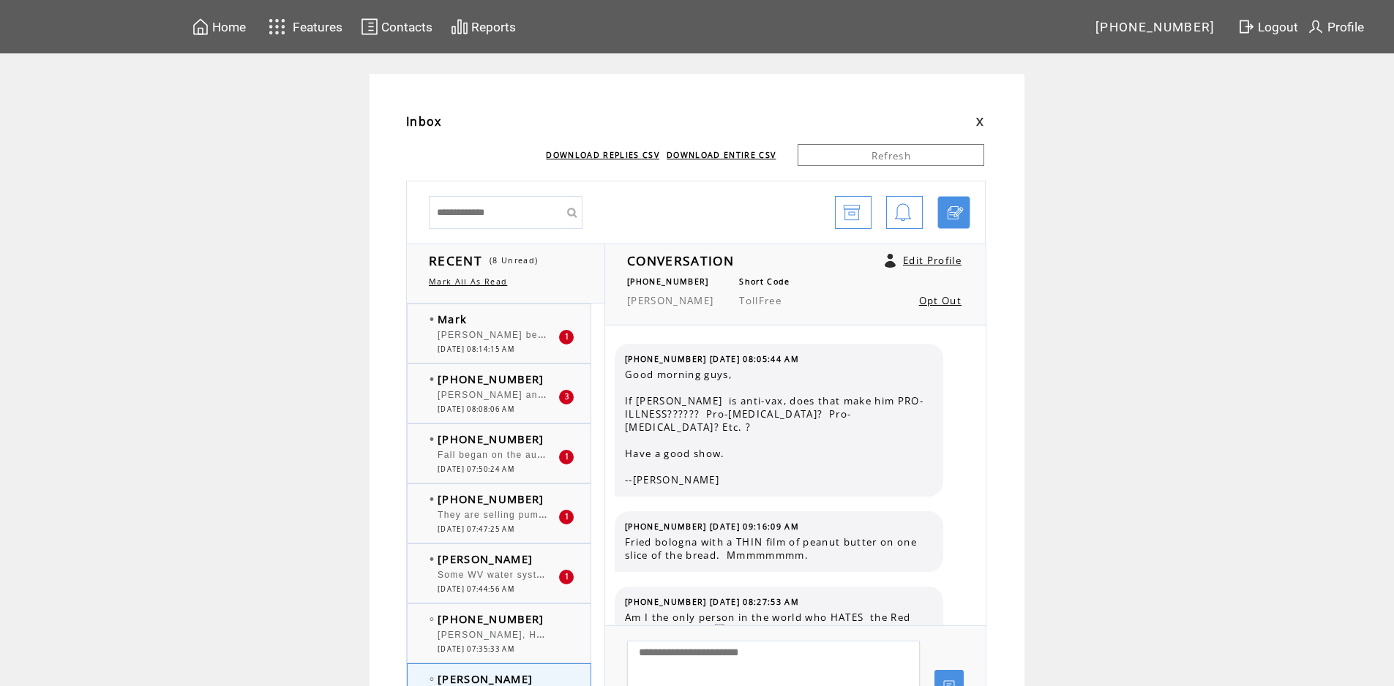
scroll to position [3331, 0]
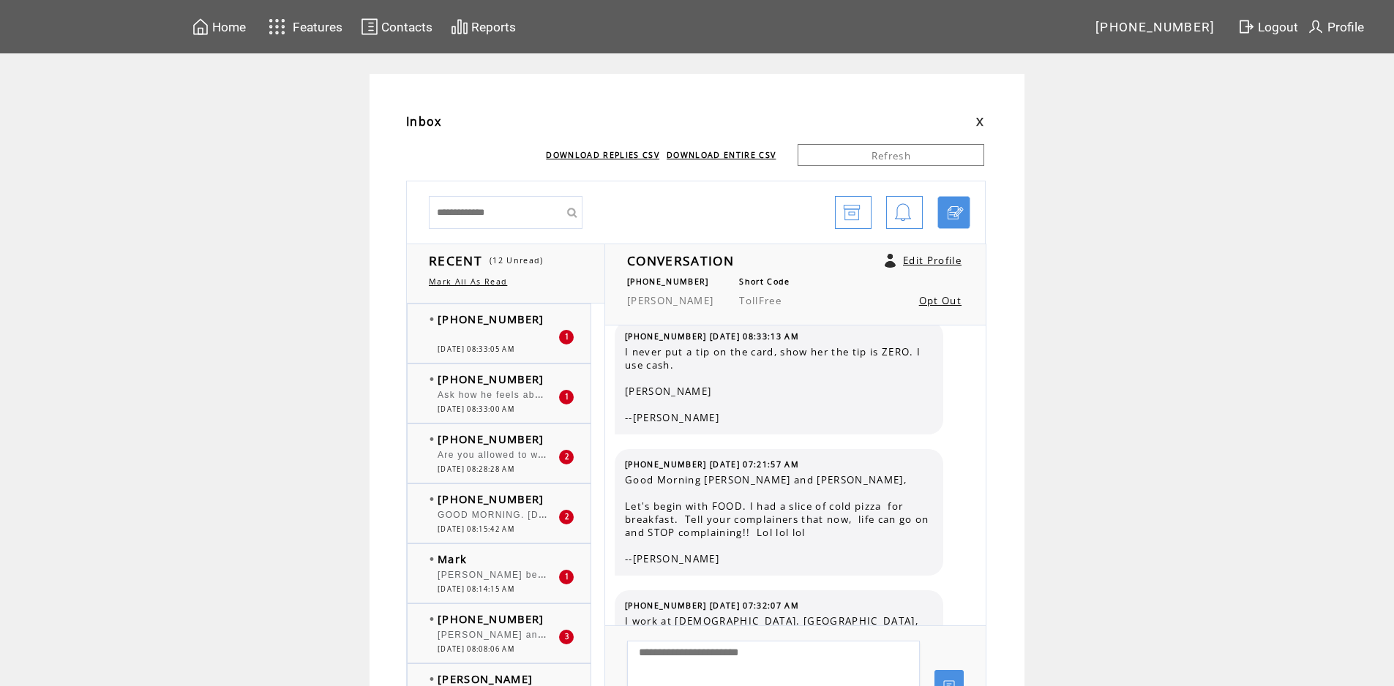
click at [511, 402] on div "Ask how he feels about the $12M bond for [PERSON_NAME]" at bounding box center [497, 397] width 121 height 15
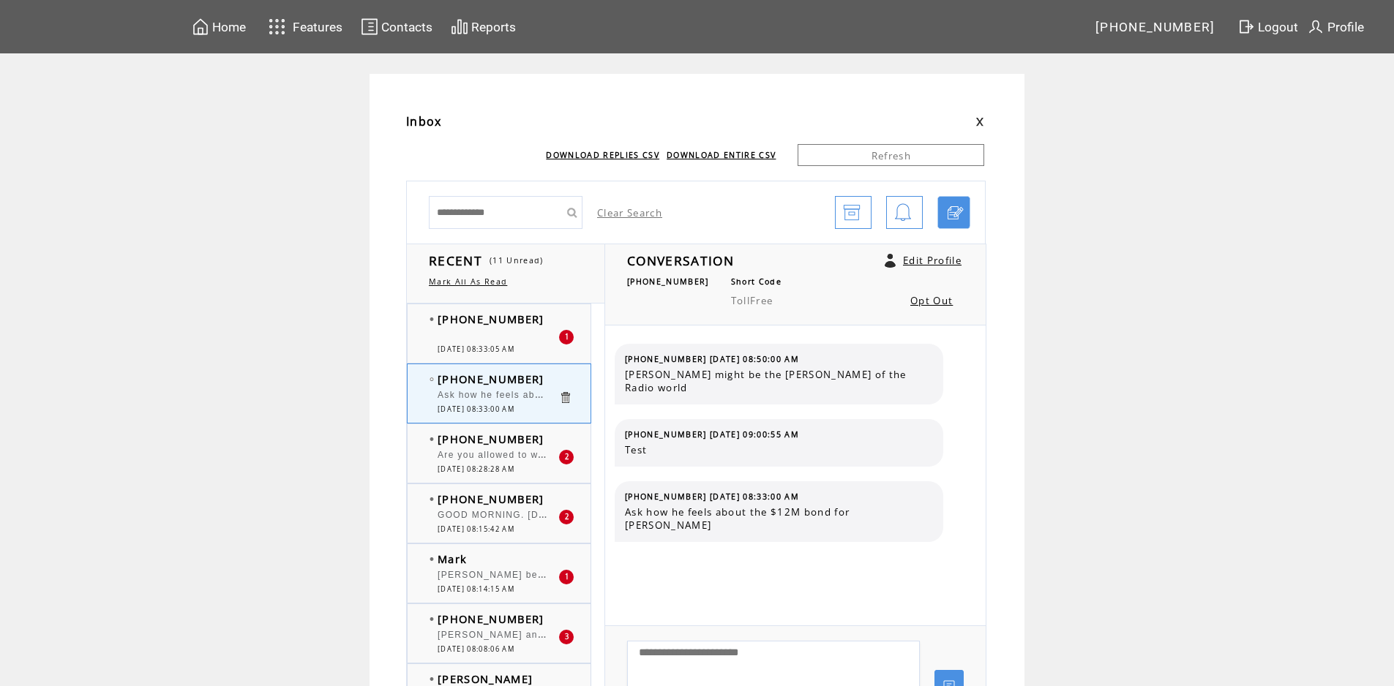
click at [503, 456] on span "Are you allowed to walk across the suspension bridge? Bicycle? Scooter?" at bounding box center [615, 453] width 356 height 15
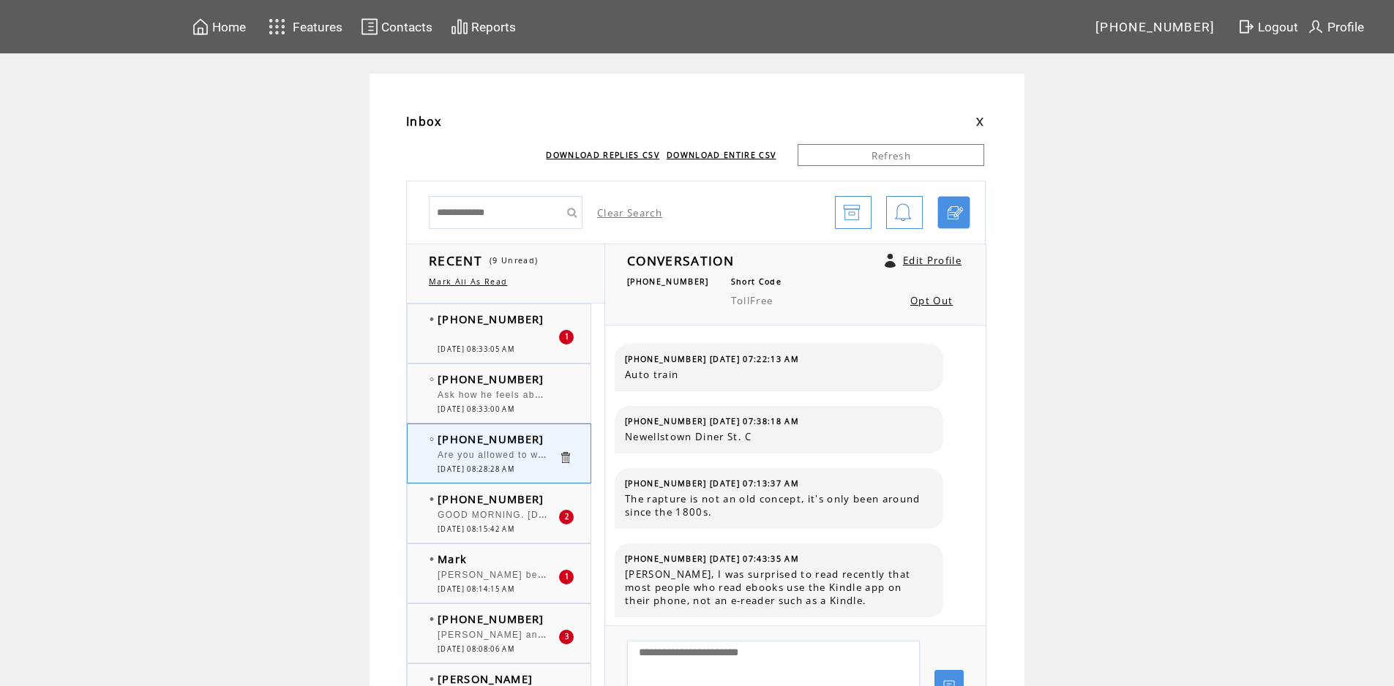
scroll to position [146, 0]
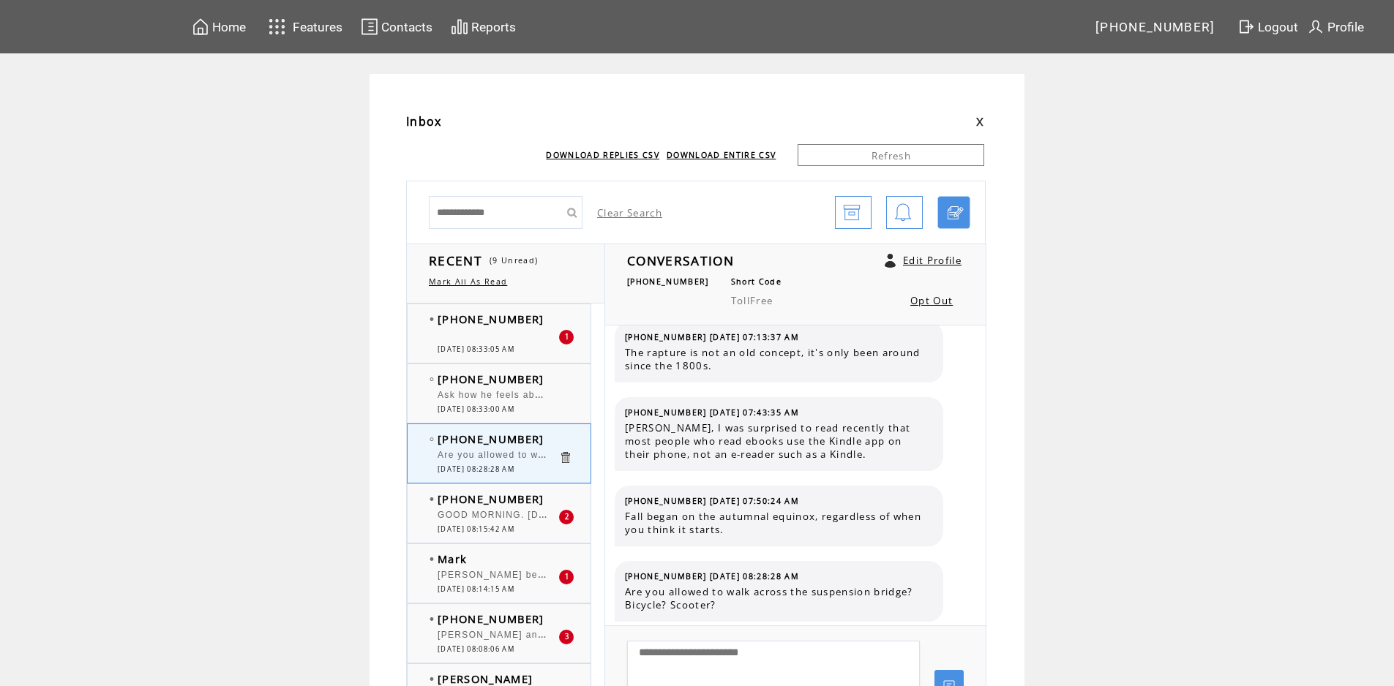
click at [463, 375] on span "[PERSON_NAME] ,why have you NOT mentioned a thing about that POS COMEY being ar…" at bounding box center [959, 380] width 1045 height 10
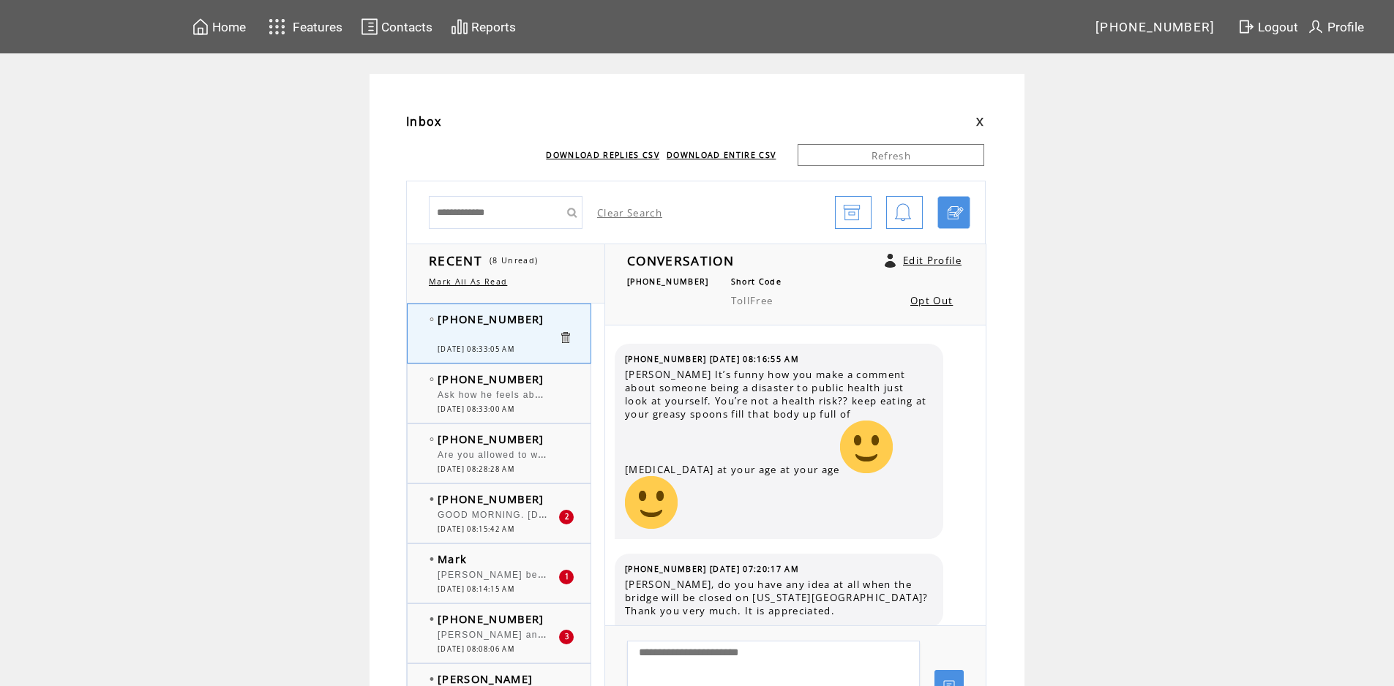
scroll to position [1933, 0]
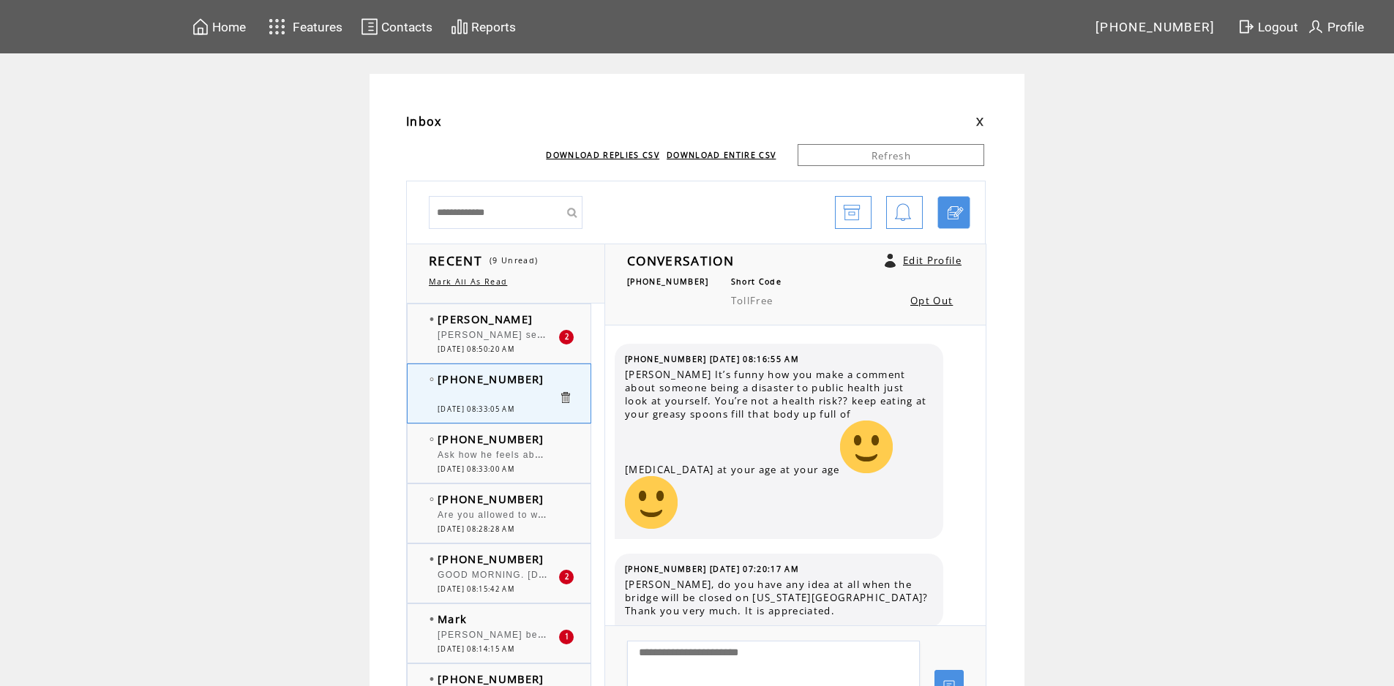
scroll to position [1933, 0]
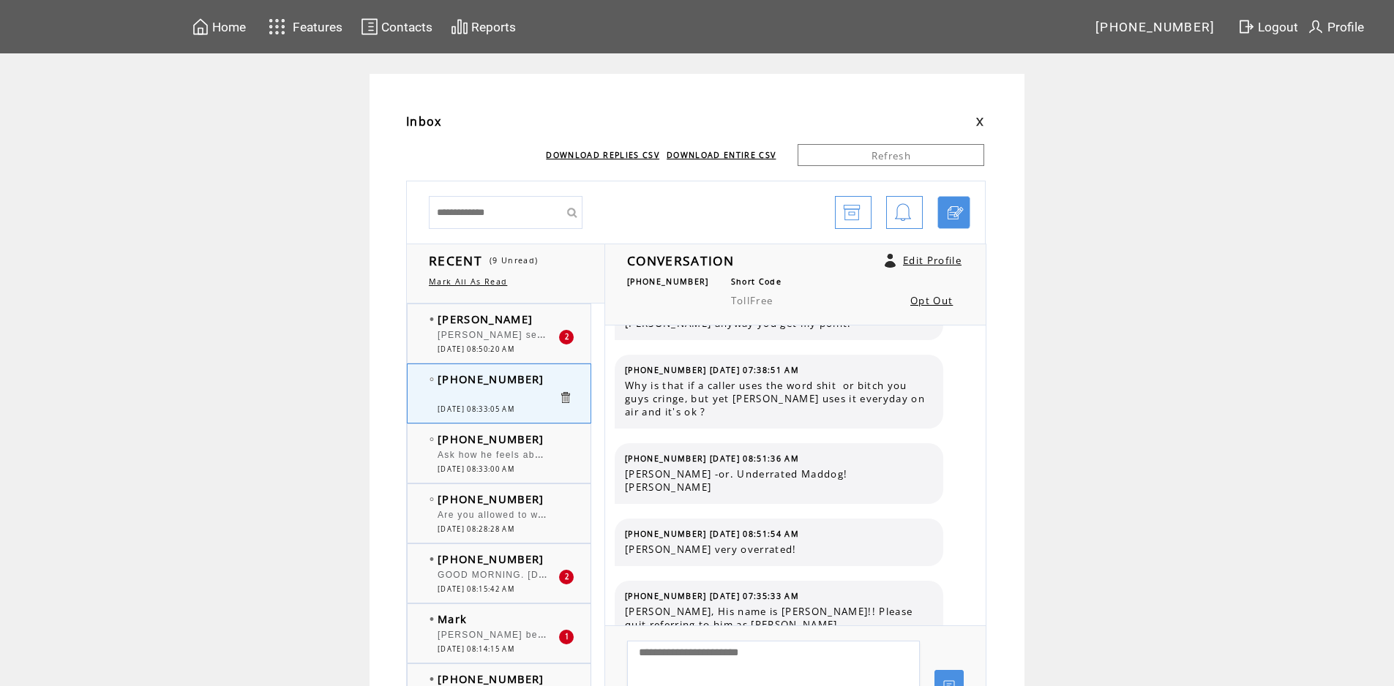
click at [470, 347] on span "[DATE] 08:50:20 AM" at bounding box center [475, 350] width 77 height 10
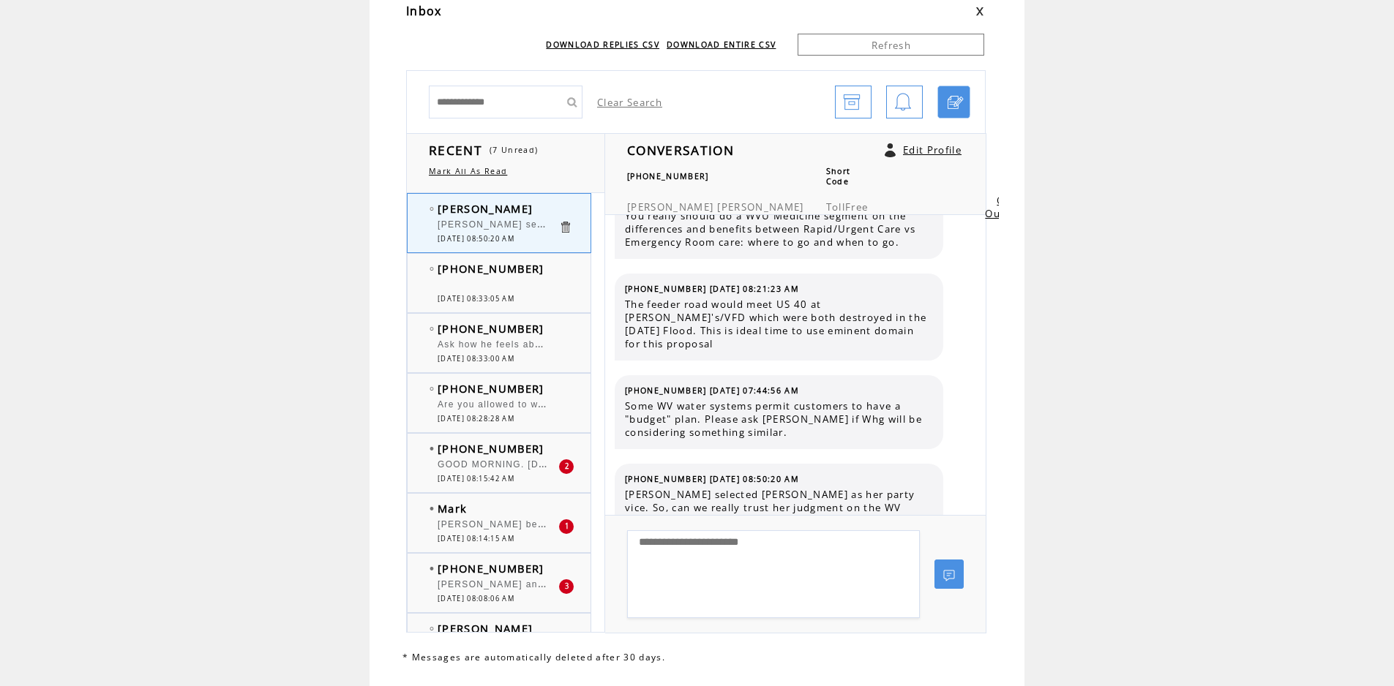
scroll to position [75, 0]
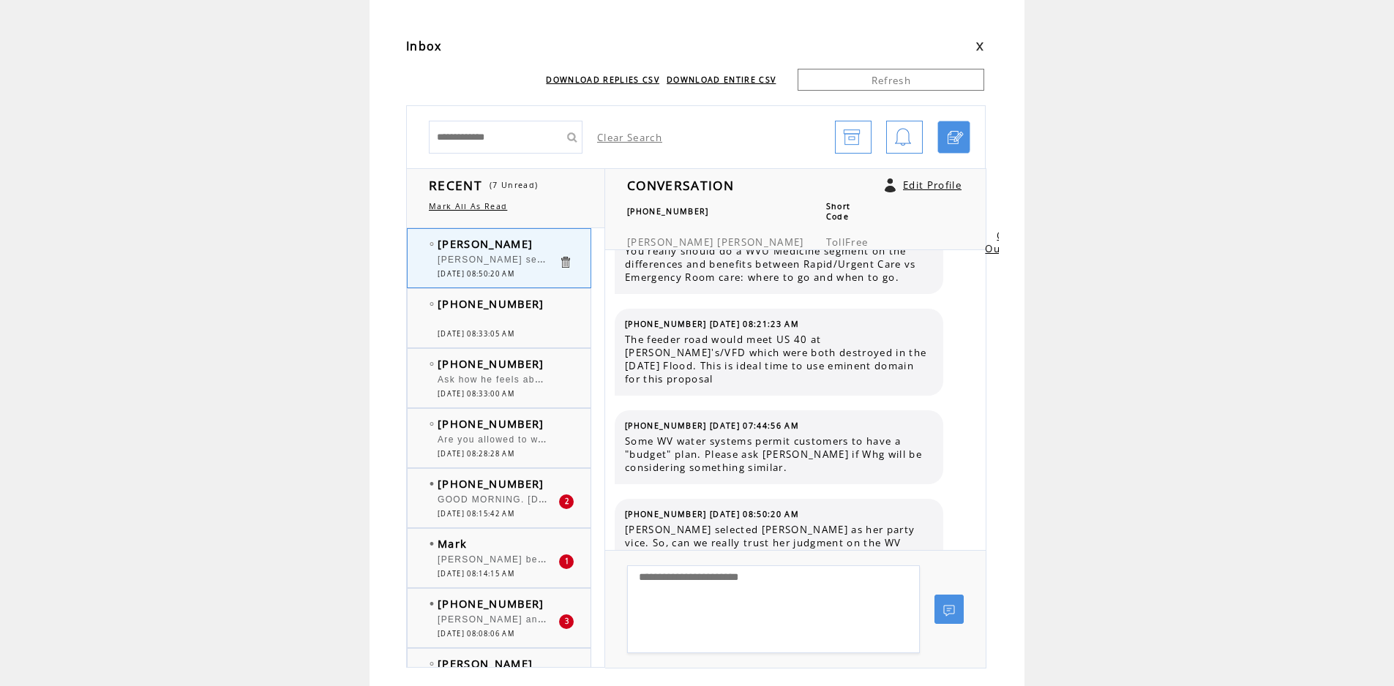
click at [466, 359] on span "[PERSON_NAME] ,why have you NOT mentioned a thing about that POS COMEY being ar…" at bounding box center [959, 364] width 1045 height 10
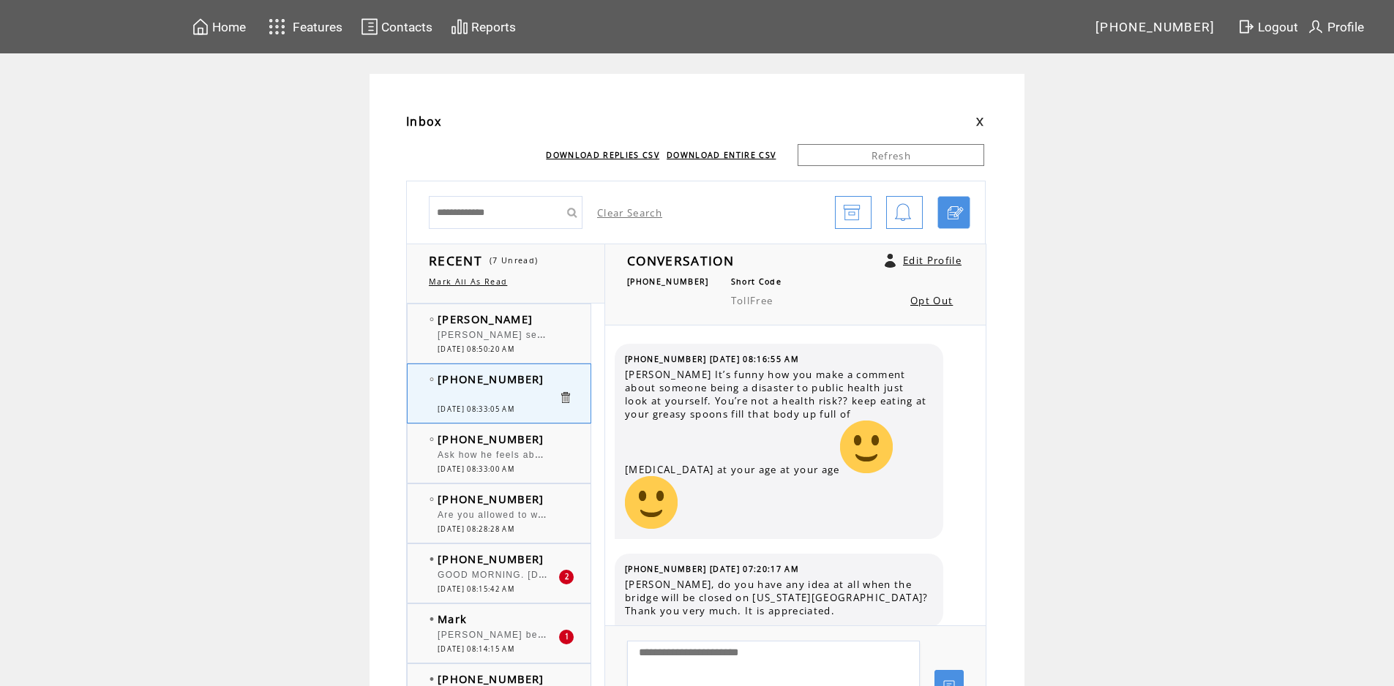
scroll to position [1933, 0]
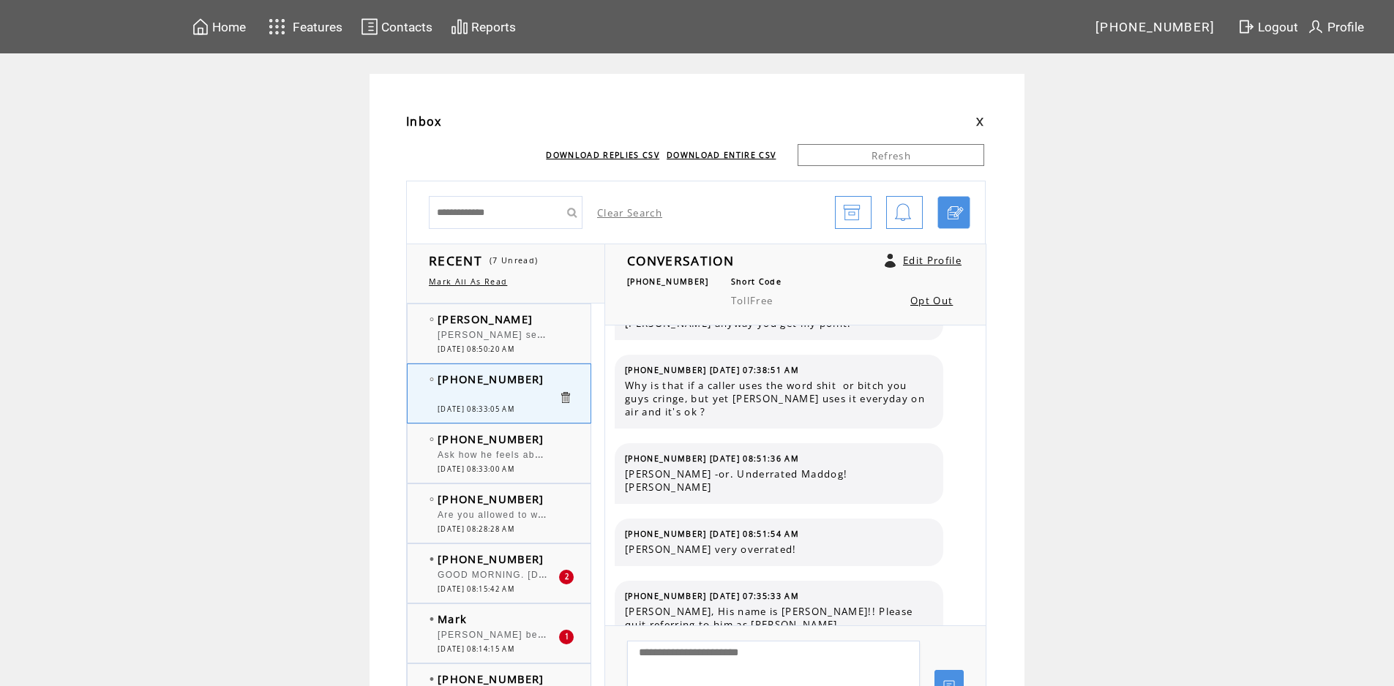
click at [492, 577] on span "GOOD MORNING. [DATE] is Emergency Nurses Day, Pierogi Day,Fluffernutter Day,Her…" at bounding box center [713, 573] width 553 height 15
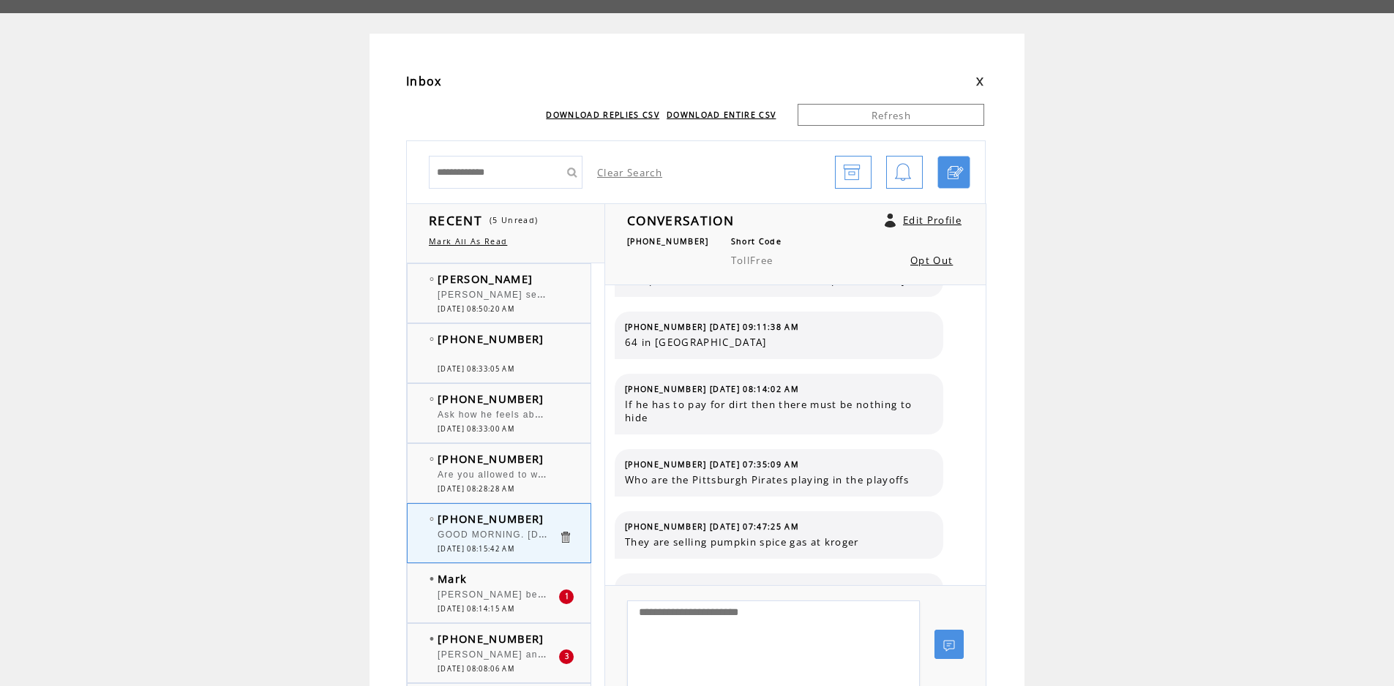
scroll to position [73, 0]
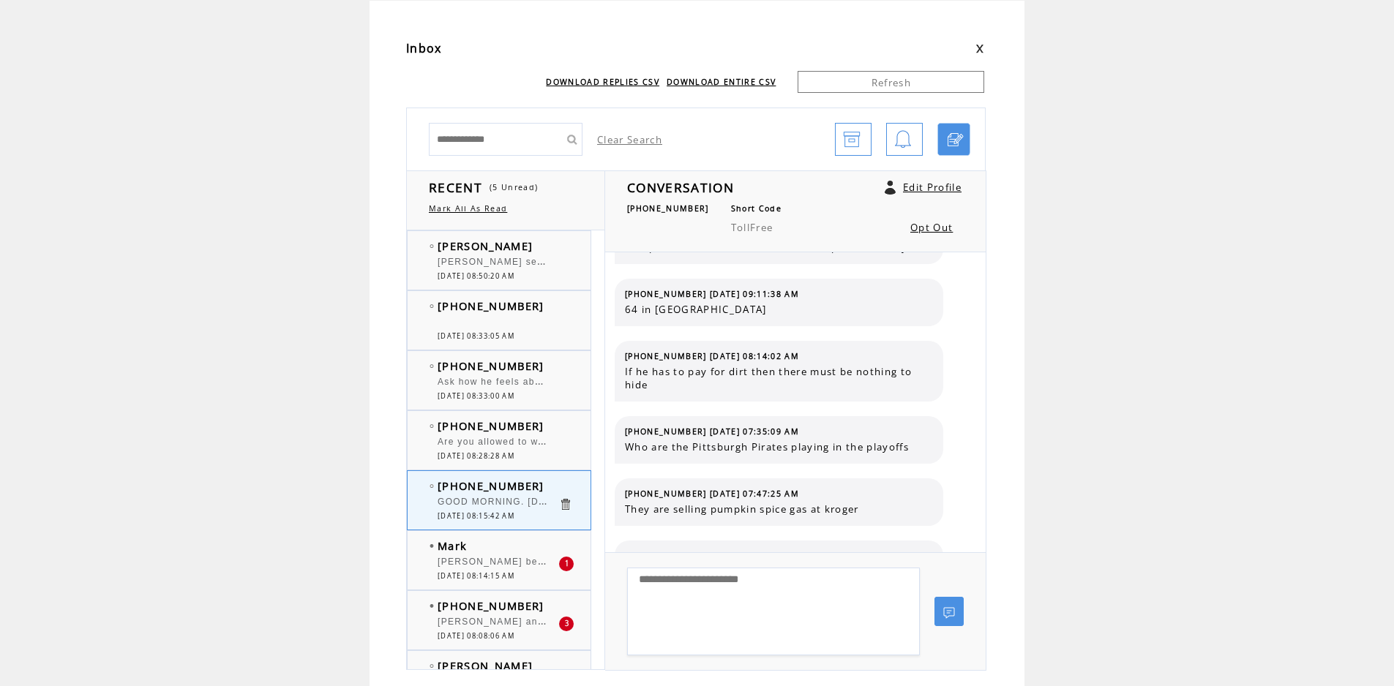
click at [520, 564] on span "[PERSON_NAME] be ready to take over full tone with Howies diet he's short for t…" at bounding box center [670, 560] width 466 height 15
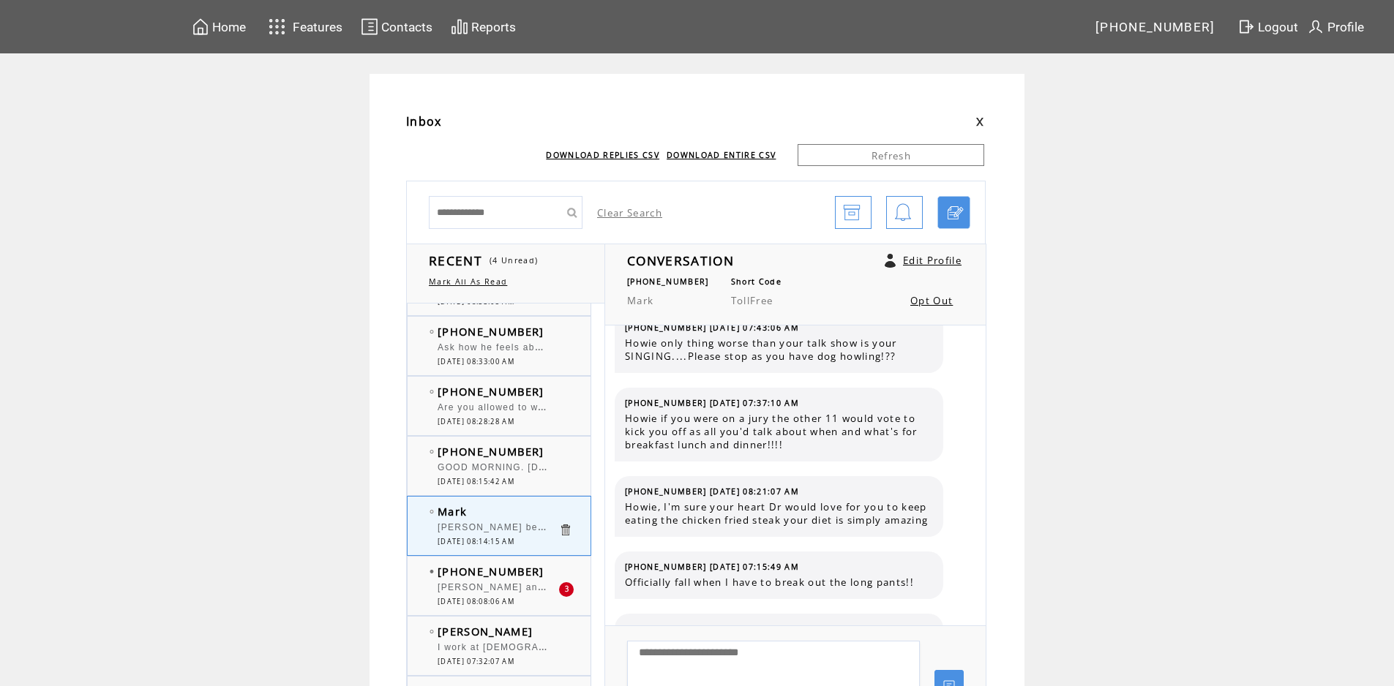
scroll to position [146, 0]
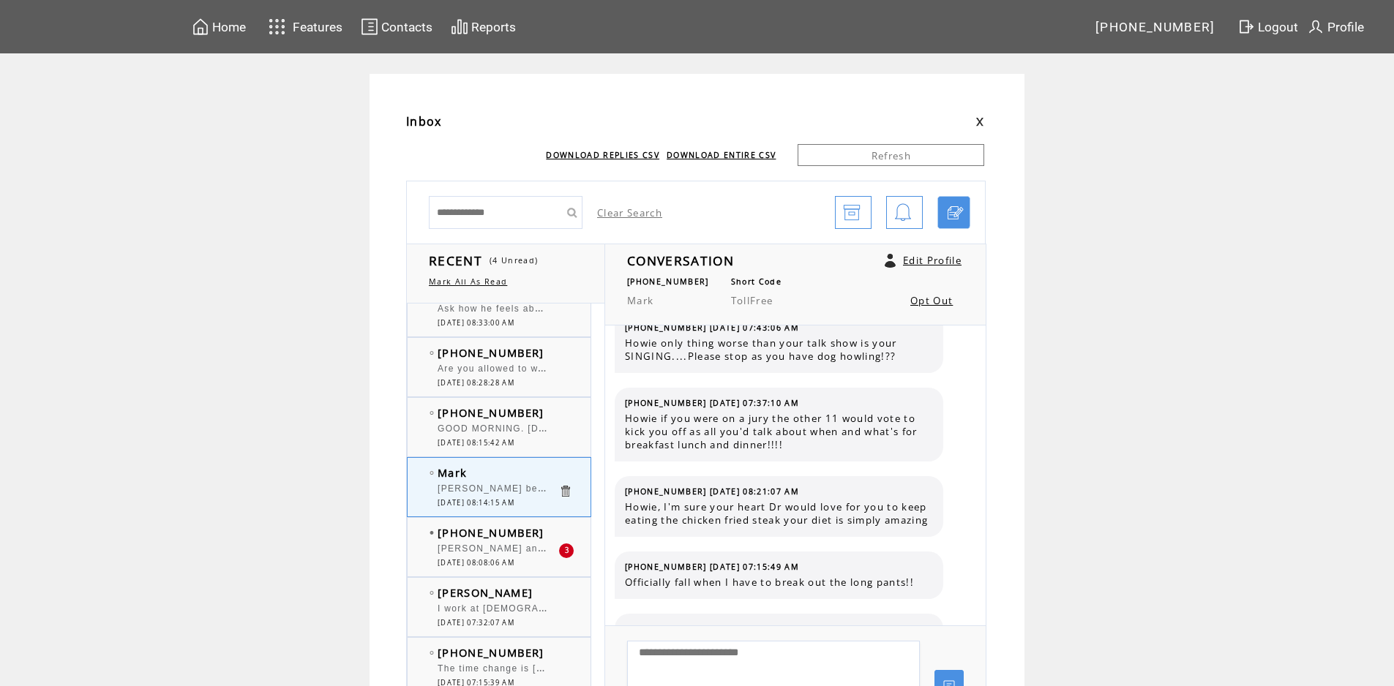
click at [515, 557] on div "[PERSON_NAME] and [PERSON_NAME]. [PERSON_NAME] born in [GEOGRAPHIC_DATA], [DEMO…" at bounding box center [497, 551] width 121 height 15
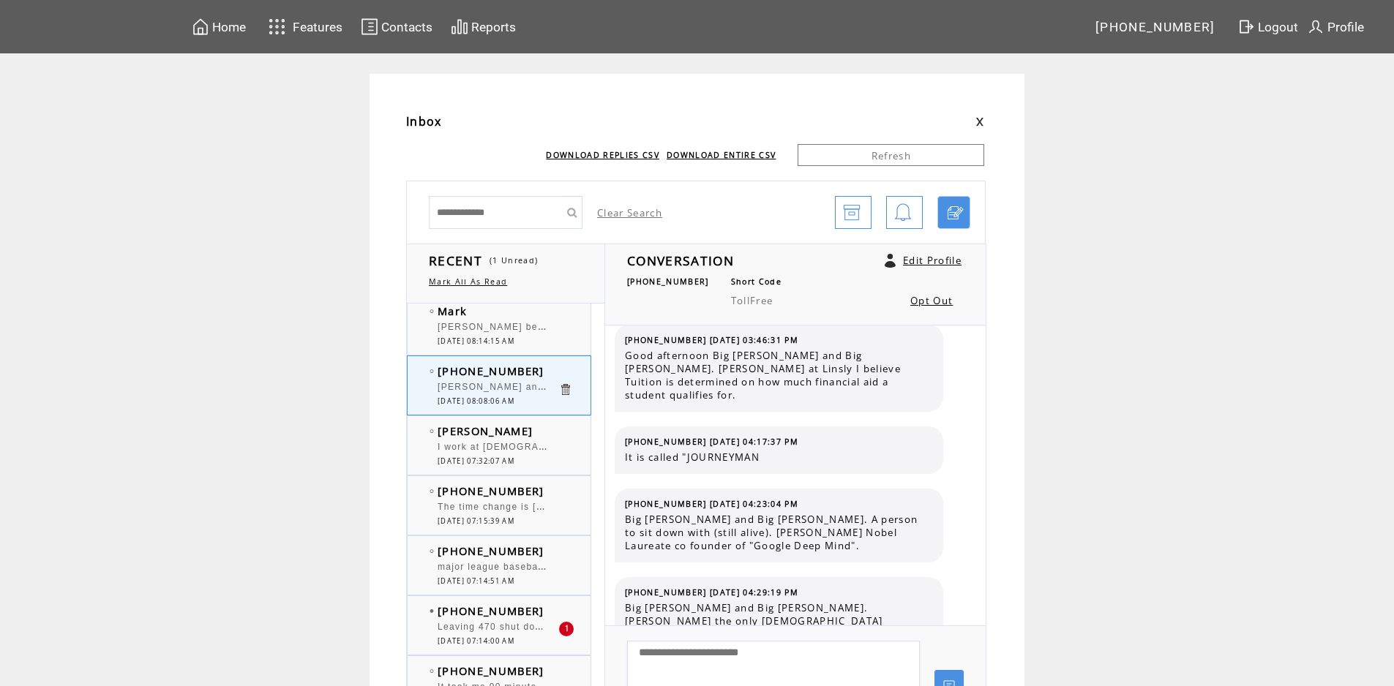
scroll to position [366, 0]
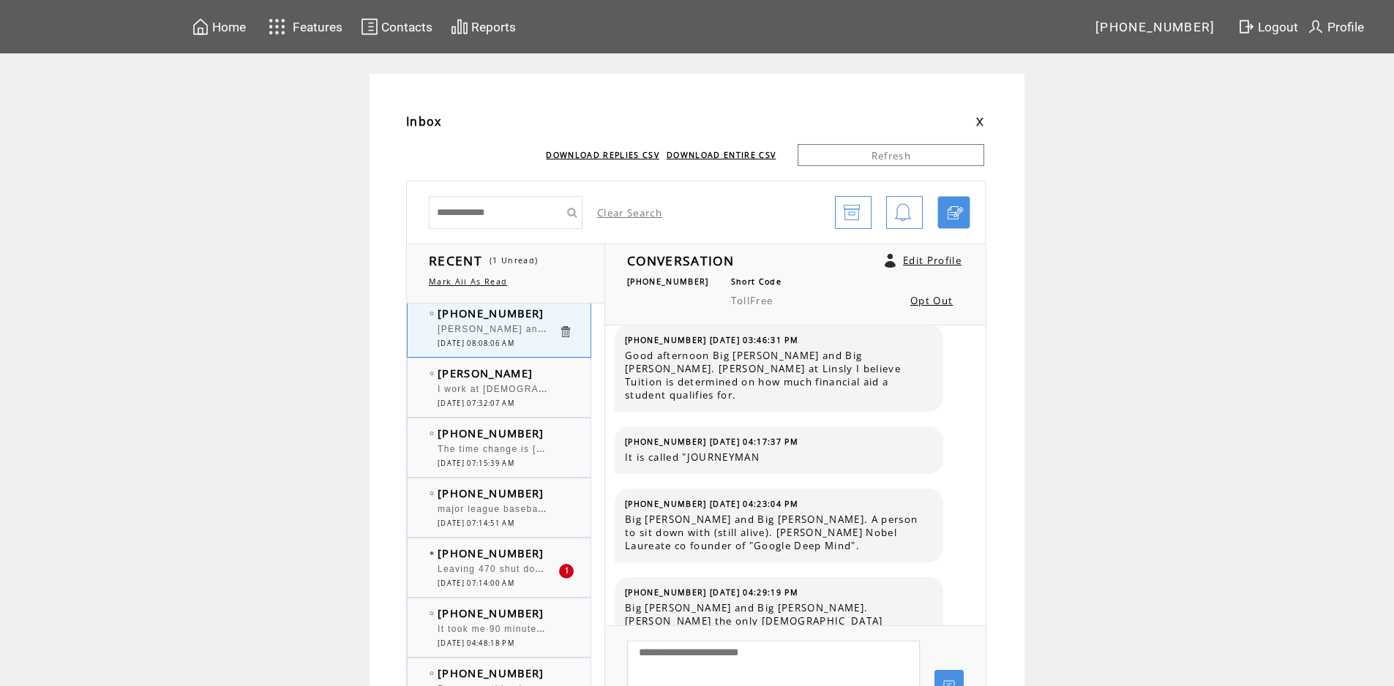
click at [500, 568] on span "Leaving 470 shut down for almost 8 hours is terrible. People need to lose their…" at bounding box center [910, 567] width 947 height 15
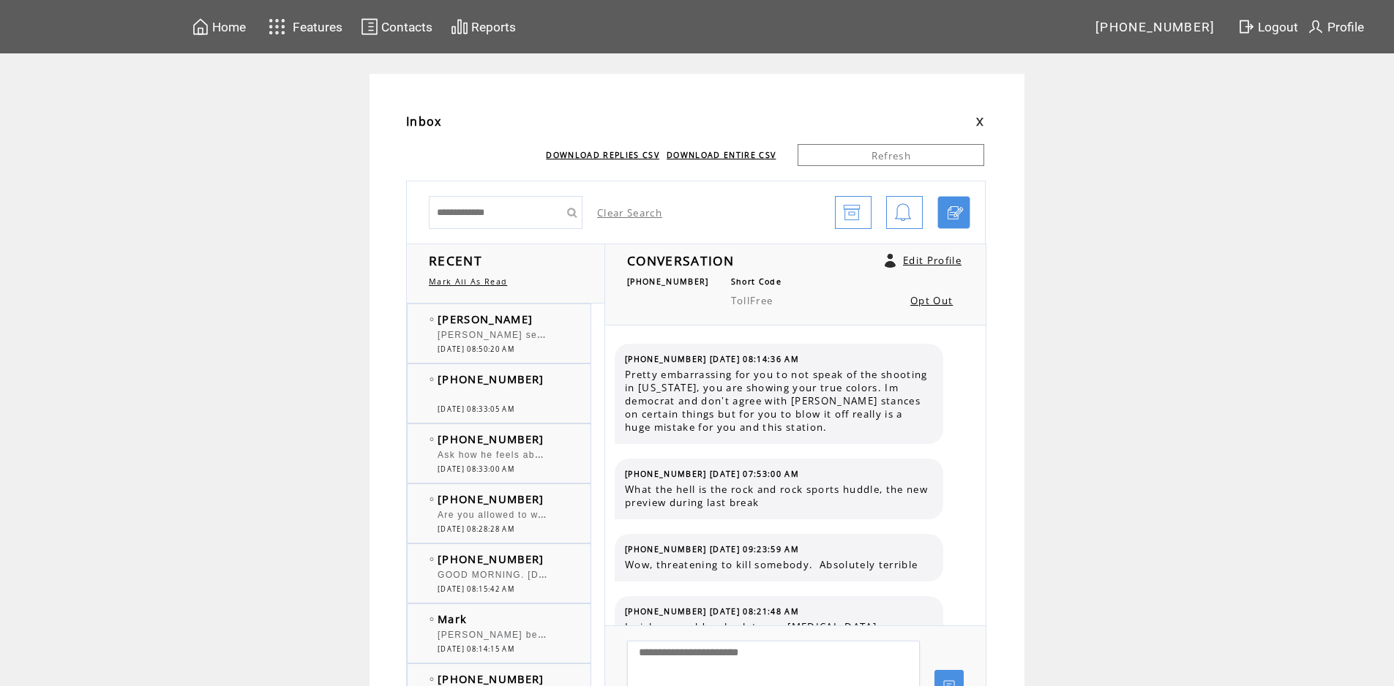
scroll to position [1143, 0]
